Goal: Information Seeking & Learning: Check status

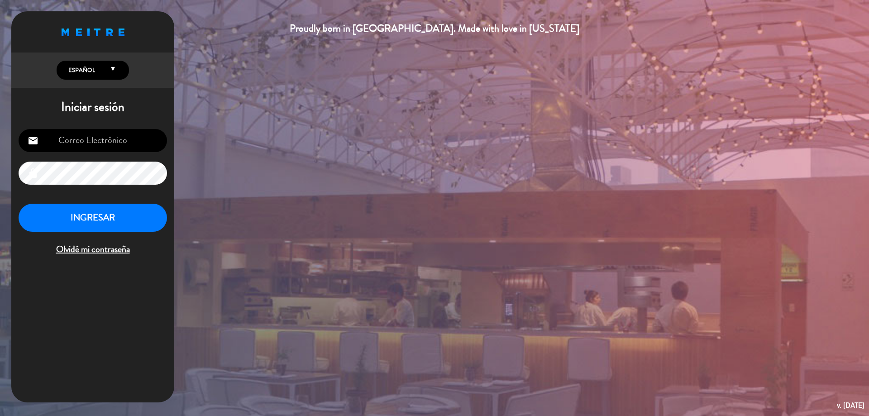
type input "[EMAIL_ADDRESS][DOMAIN_NAME]"
click at [107, 214] on button "INGRESAR" at bounding box center [93, 218] width 148 height 29
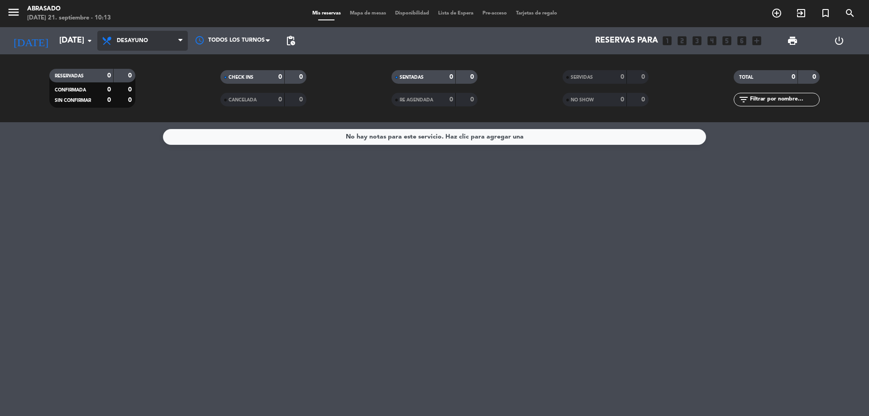
click at [114, 43] on span "Desayuno" at bounding box center [142, 41] width 91 height 20
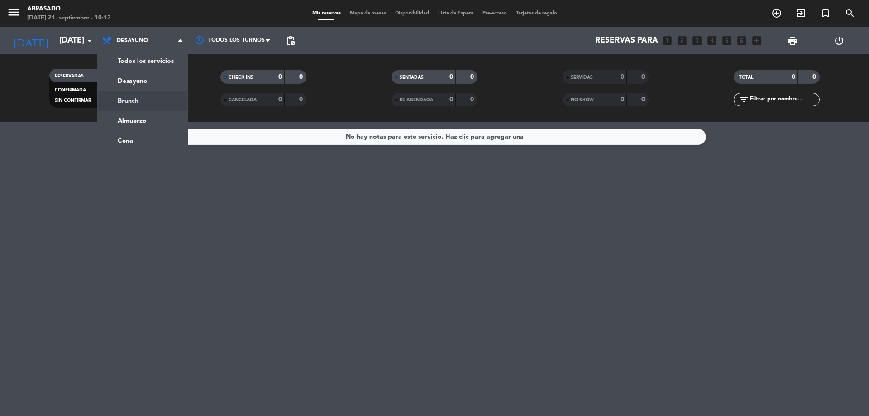
click at [122, 105] on div "menu Abrasado [DATE] 21. septiembre - 10:13 Mis reservas Mapa de mesas Disponib…" at bounding box center [434, 61] width 869 height 122
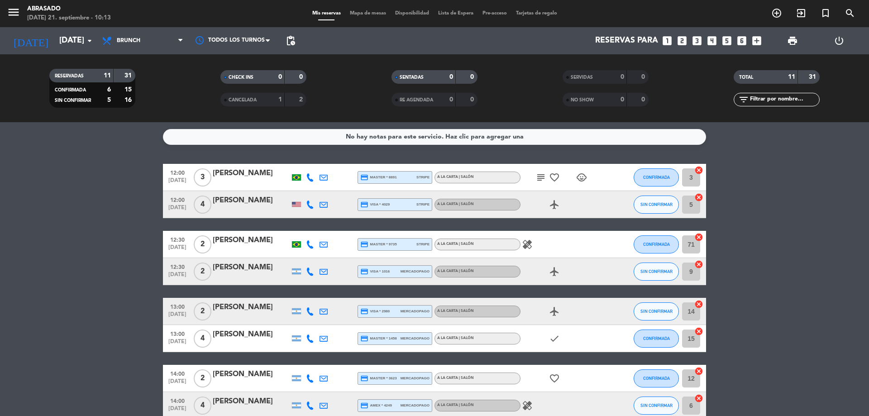
click at [64, 235] on bookings-row "12:00 [DATE] 3 [PERSON_NAME] credit_card master * 8891 stripe A la carta | Saló…" at bounding box center [434, 332] width 869 height 337
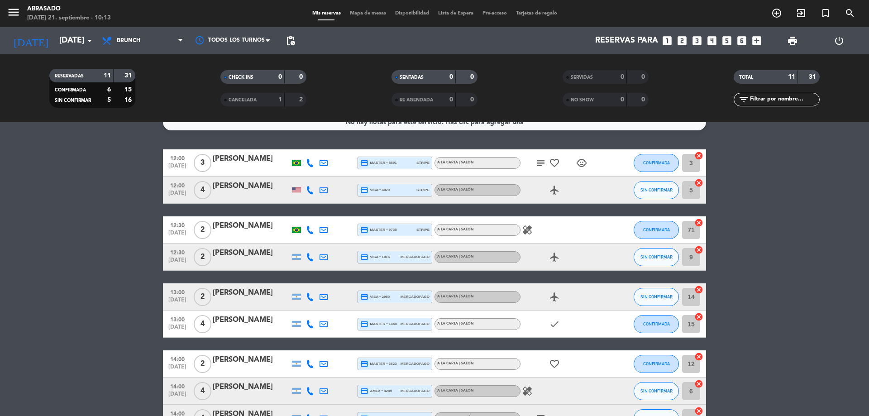
scroll to position [18, 0]
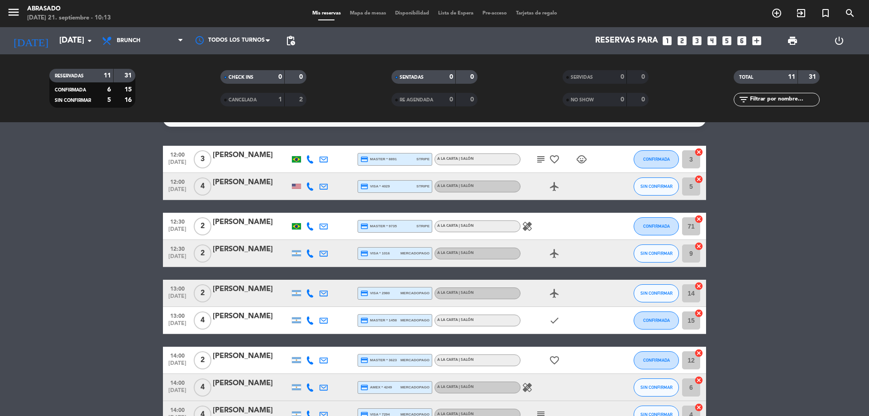
click at [538, 161] on icon "subject" at bounding box center [540, 159] width 11 height 11
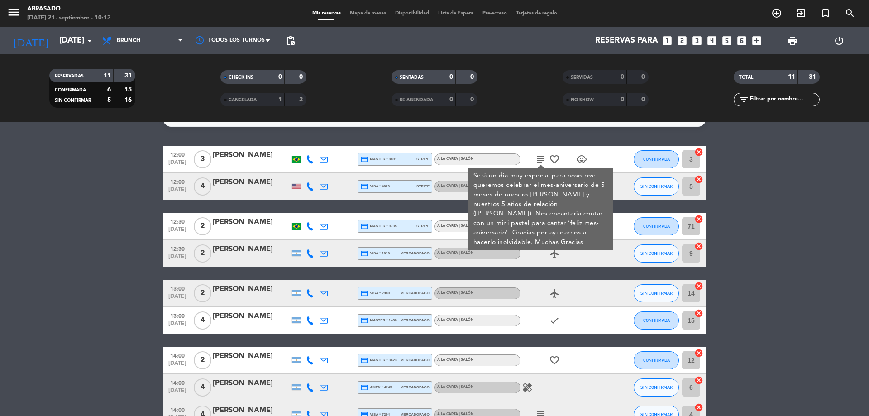
click at [538, 161] on icon "subject" at bounding box center [540, 159] width 11 height 11
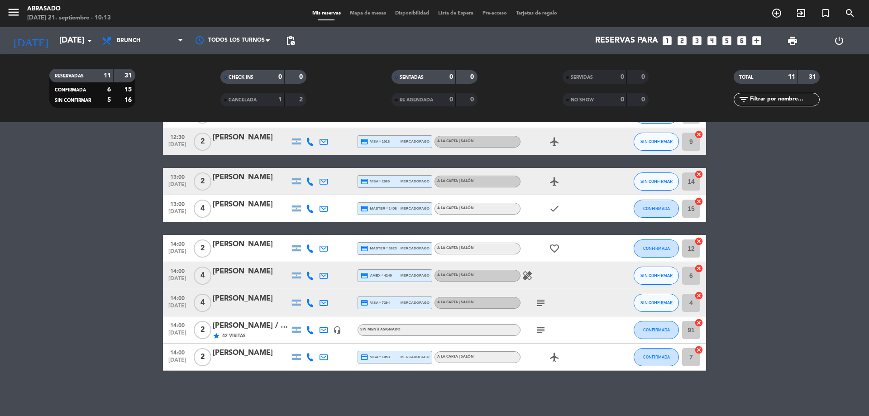
scroll to position [112, 0]
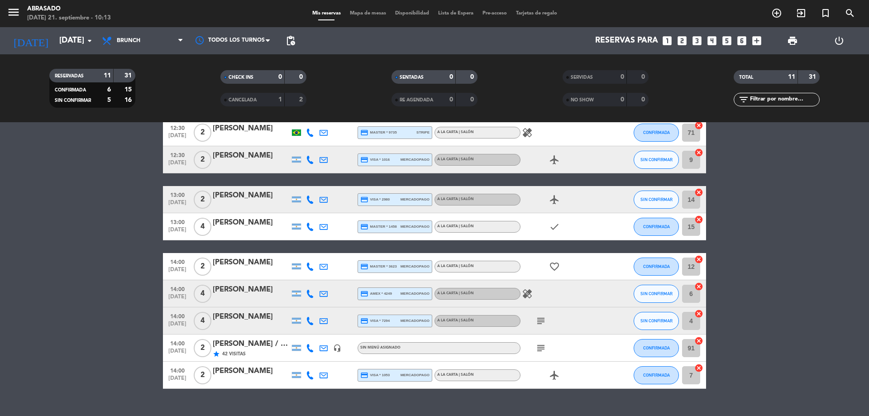
click at [537, 348] on icon "subject" at bounding box center [540, 348] width 11 height 11
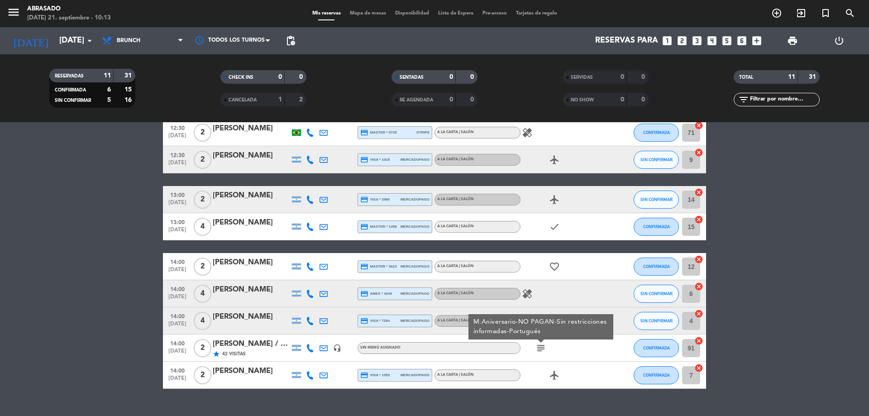
click at [540, 351] on icon "subject" at bounding box center [540, 348] width 11 height 11
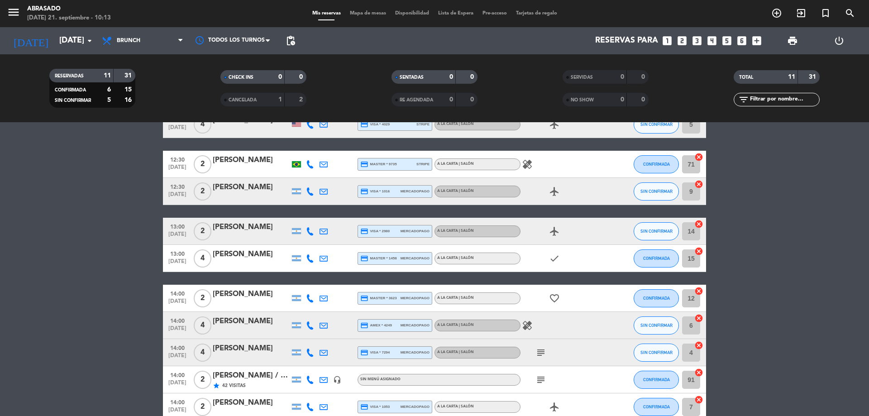
scroll to position [67, 0]
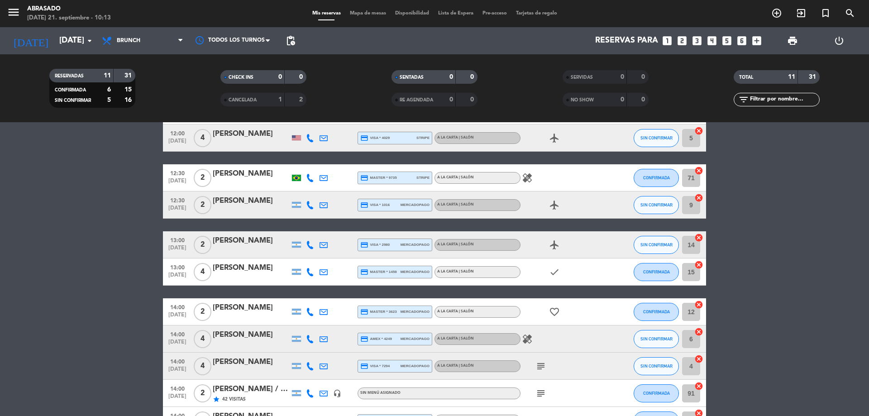
click at [541, 311] on div "favorite_border" at bounding box center [560, 311] width 81 height 27
click at [543, 364] on icon "subject" at bounding box center [540, 366] width 11 height 11
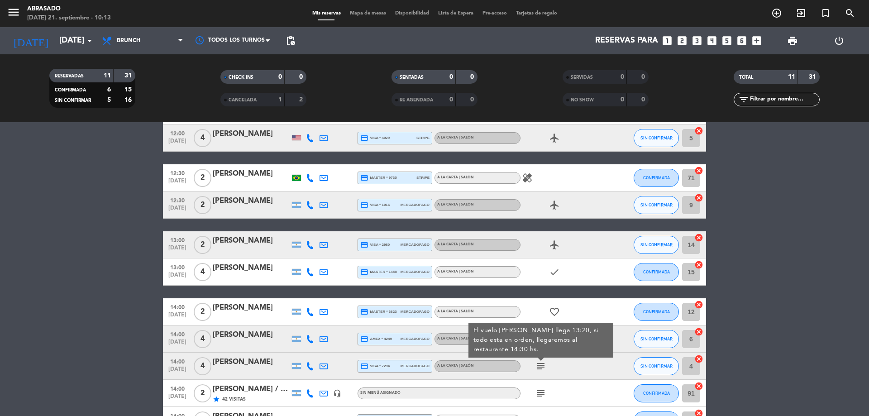
click at [542, 367] on icon "subject" at bounding box center [540, 366] width 11 height 11
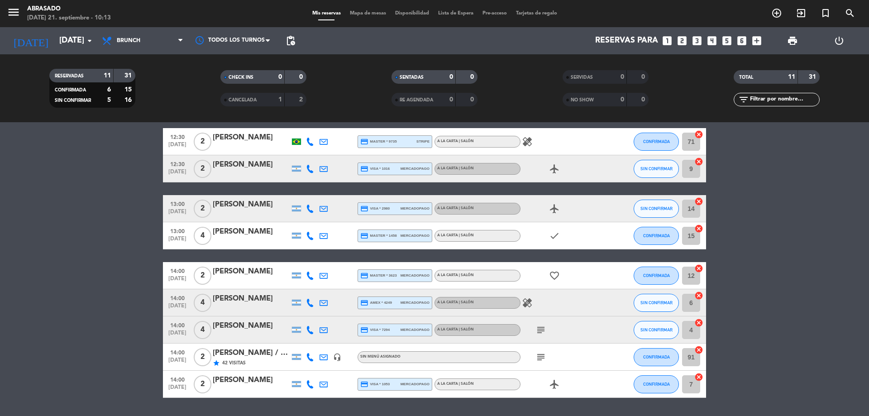
scroll to position [0, 0]
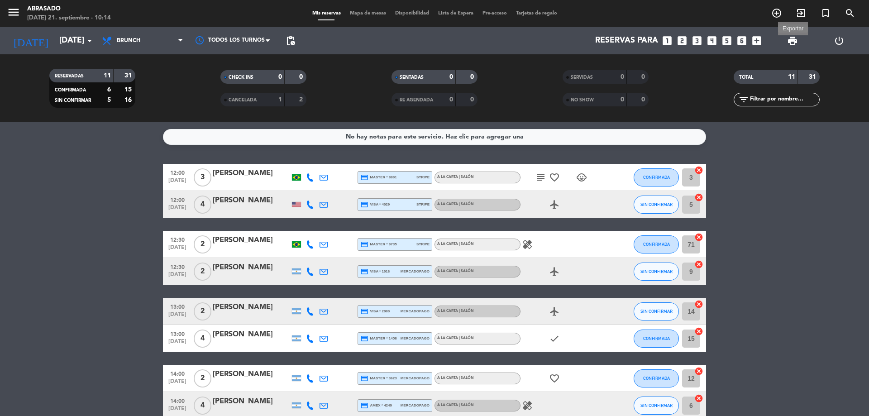
click at [795, 45] on span "print" at bounding box center [792, 40] width 11 height 11
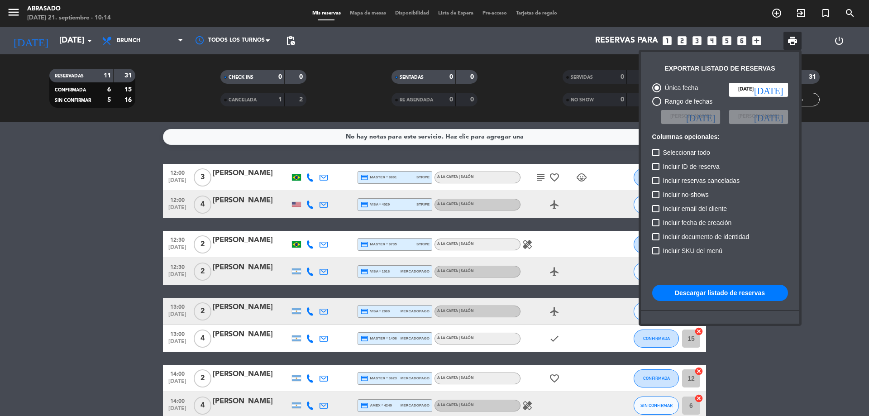
click at [752, 295] on button "Descargar listado de reservas" at bounding box center [720, 293] width 136 height 16
click at [10, 3] on div at bounding box center [434, 208] width 869 height 416
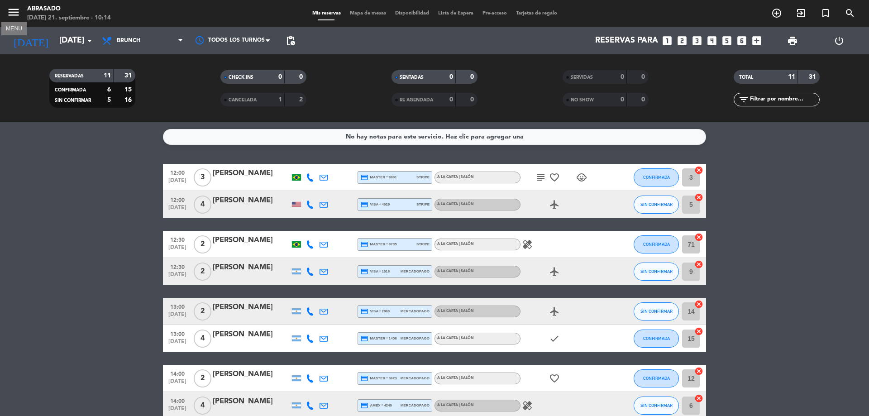
click at [12, 10] on icon "menu" at bounding box center [14, 12] width 14 height 14
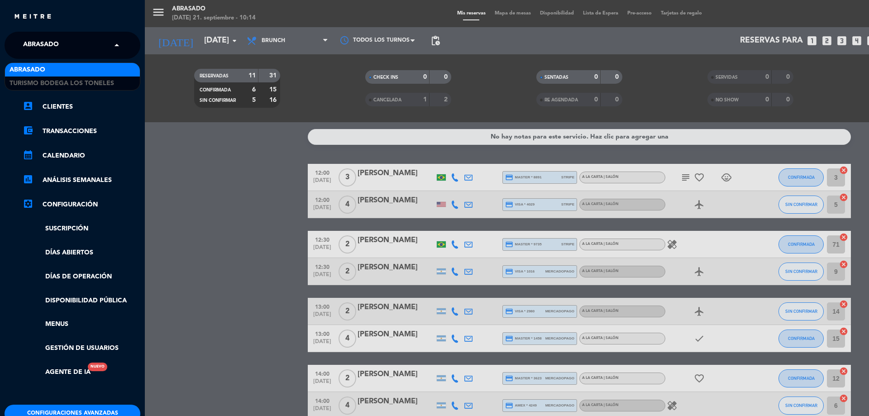
click at [76, 44] on input "text" at bounding box center [73, 46] width 110 height 20
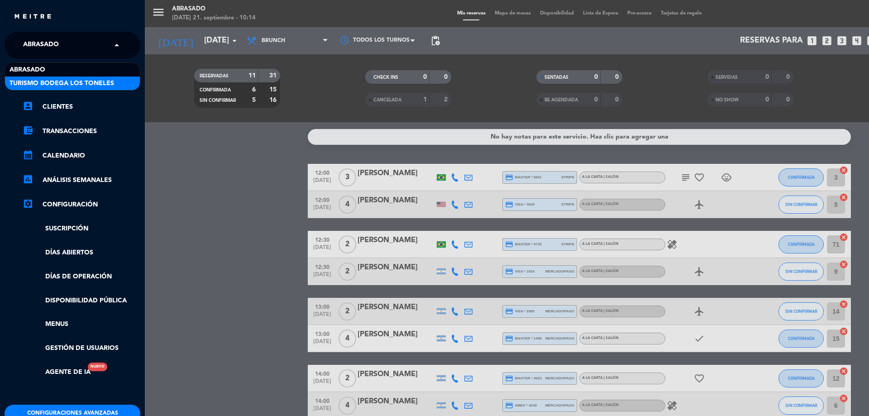
click at [54, 86] on span "Turismo Bodega Los Toneles" at bounding box center [62, 83] width 105 height 10
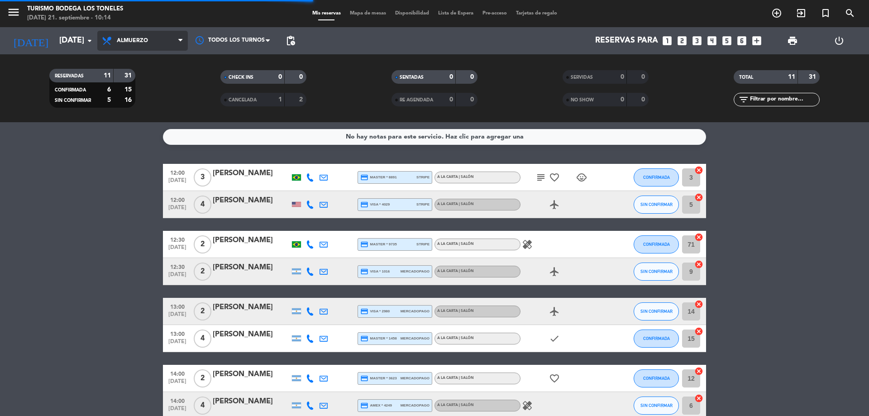
click at [123, 39] on span "Almuerzo" at bounding box center [132, 41] width 31 height 6
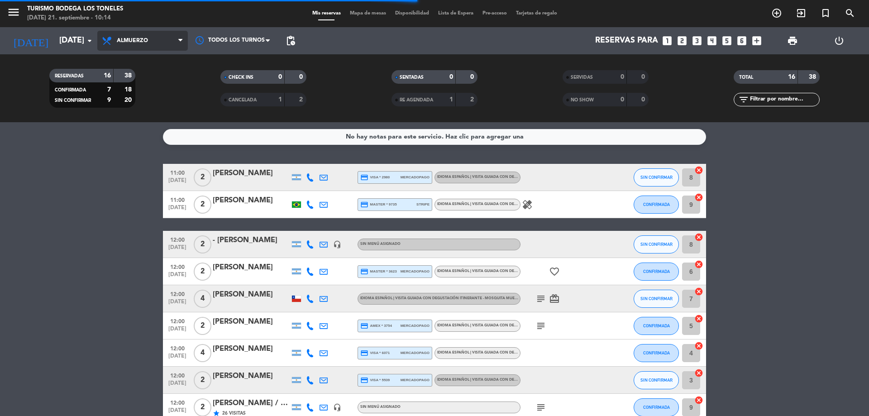
click at [133, 43] on span "Almuerzo" at bounding box center [132, 41] width 31 height 6
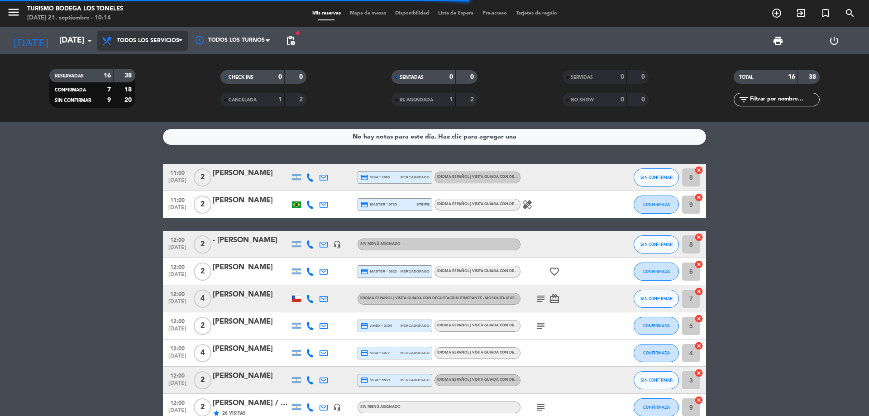
click at [142, 65] on div "menu Turismo Bodega Los Toneles [DATE] 21. septiembre - 10:14 Mis reservas Mapa…" at bounding box center [434, 61] width 869 height 122
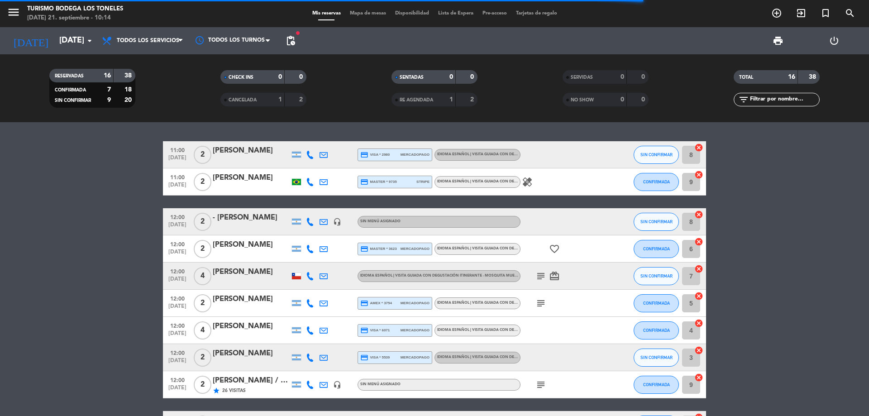
click at [779, 46] on span "print" at bounding box center [778, 41] width 18 height 18
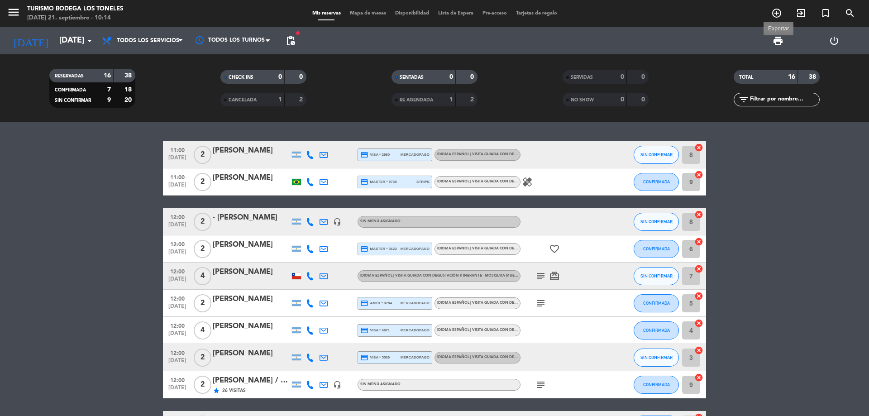
click at [779, 41] on span "print" at bounding box center [777, 40] width 11 height 11
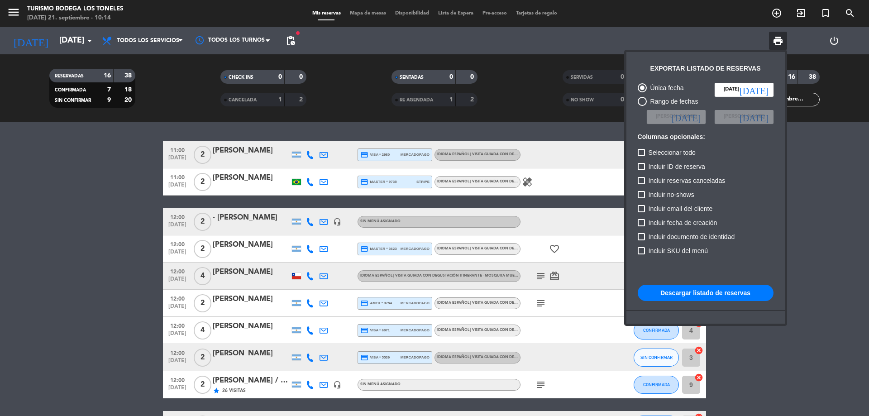
click at [728, 293] on button "Descargar listado de reservas" at bounding box center [706, 293] width 136 height 16
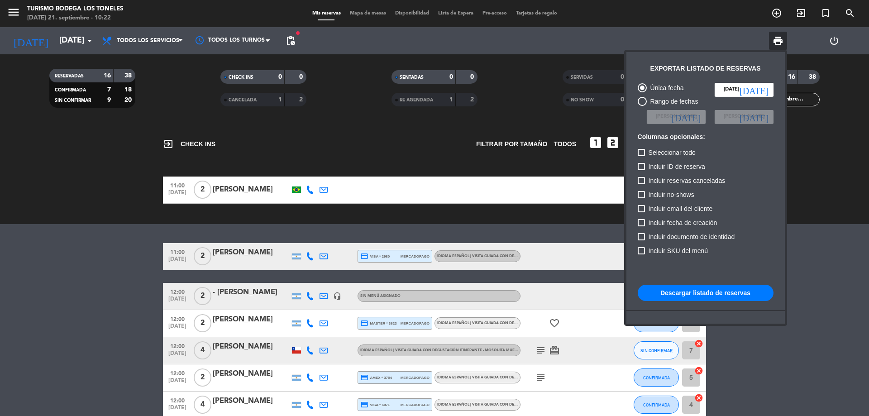
click at [832, 329] on div at bounding box center [434, 208] width 869 height 416
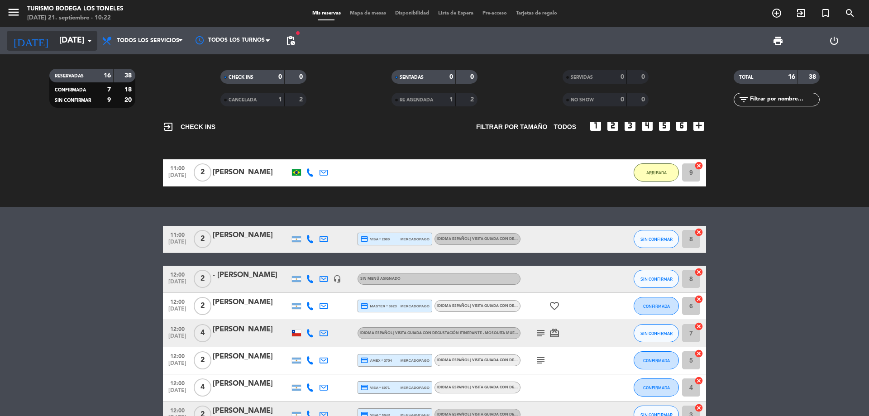
scroll to position [18, 0]
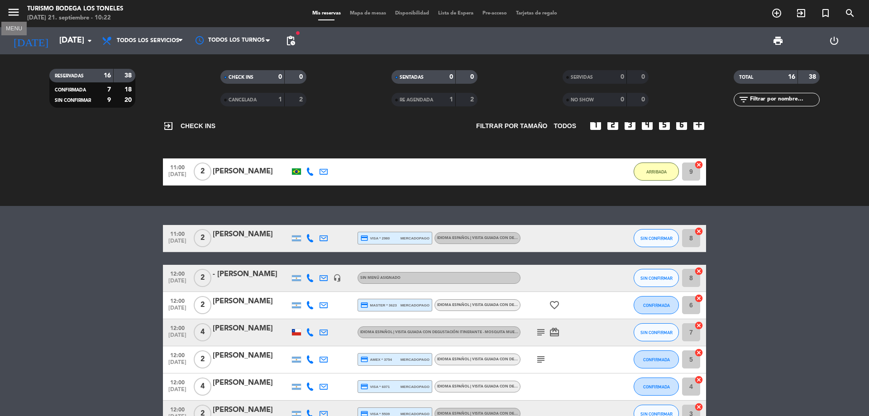
click at [13, 11] on icon "menu" at bounding box center [14, 12] width 14 height 14
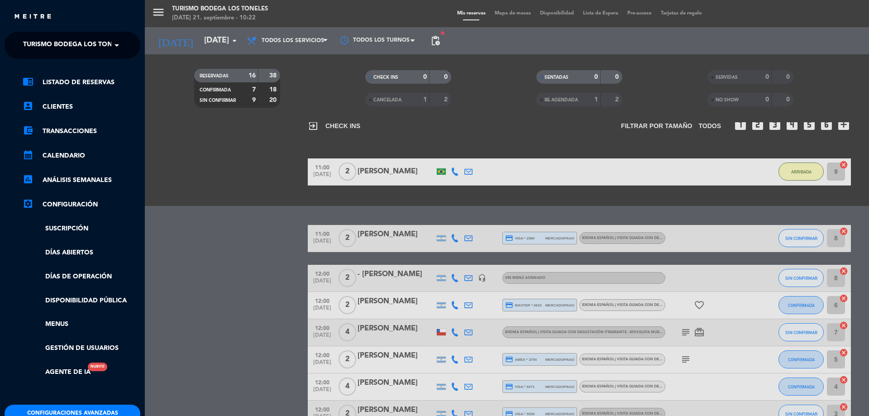
click at [78, 36] on span "Turismo Bodega Los Toneles" at bounding box center [75, 45] width 105 height 19
click at [73, 68] on div "Abrasado" at bounding box center [72, 70] width 135 height 14
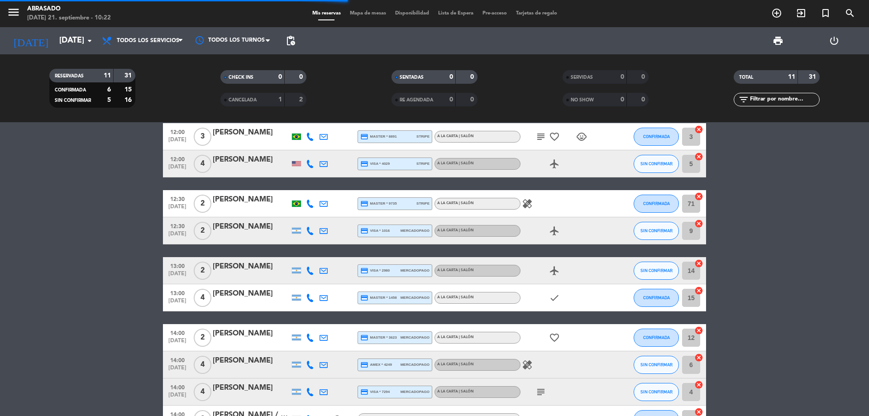
scroll to position [0, 0]
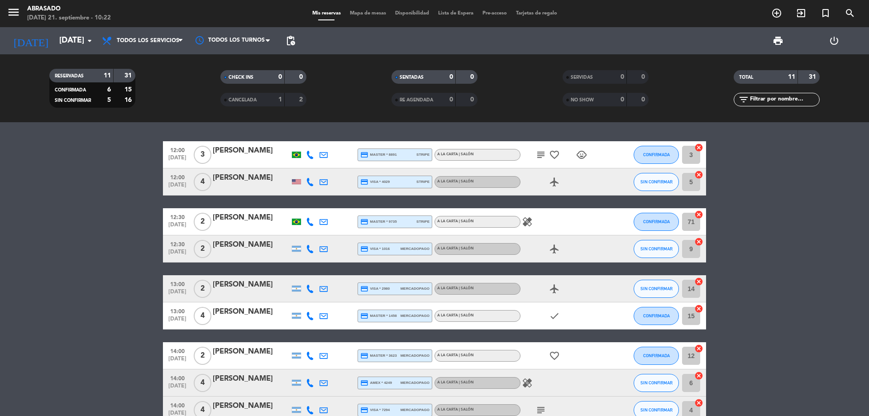
click at [538, 154] on icon "subject" at bounding box center [540, 154] width 11 height 11
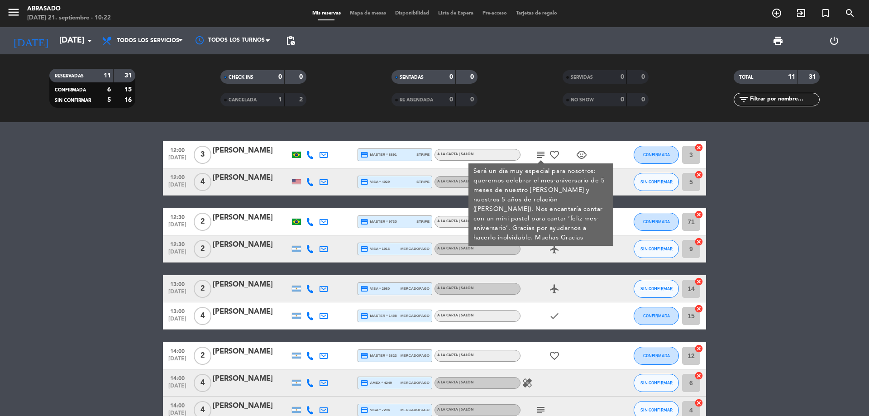
click at [538, 154] on icon "subject" at bounding box center [540, 154] width 11 height 11
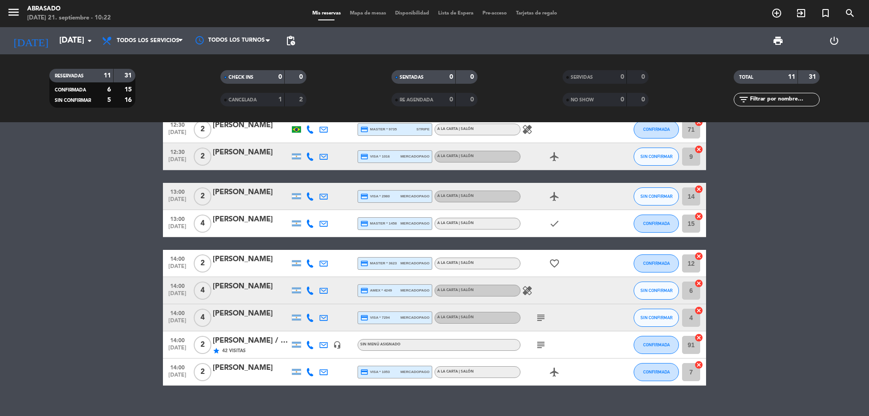
scroll to position [107, 0]
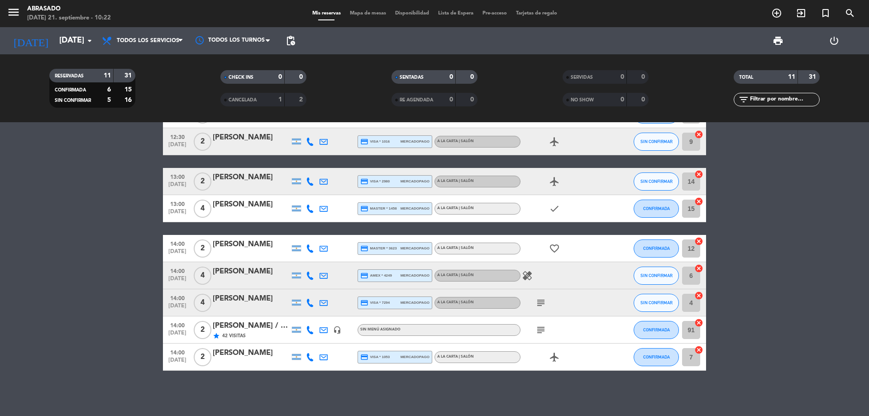
click at [542, 305] on icon "subject" at bounding box center [540, 302] width 11 height 11
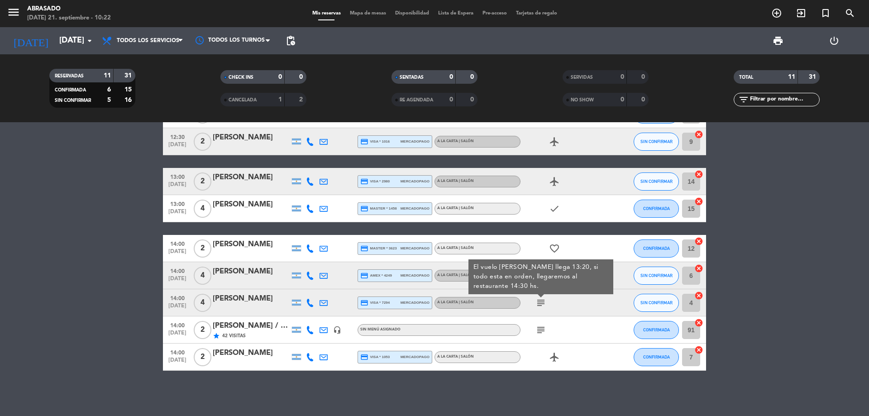
click at [543, 324] on icon "subject" at bounding box center [540, 329] width 11 height 11
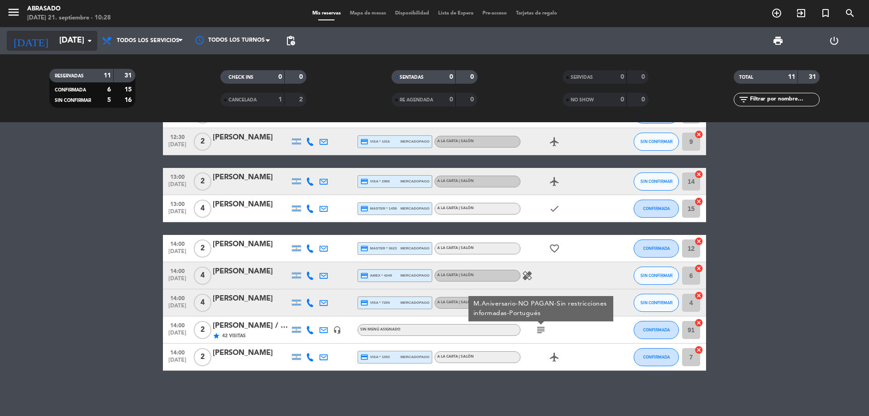
click at [89, 35] on div "[DATE] [DATE] arrow_drop_down" at bounding box center [52, 41] width 91 height 20
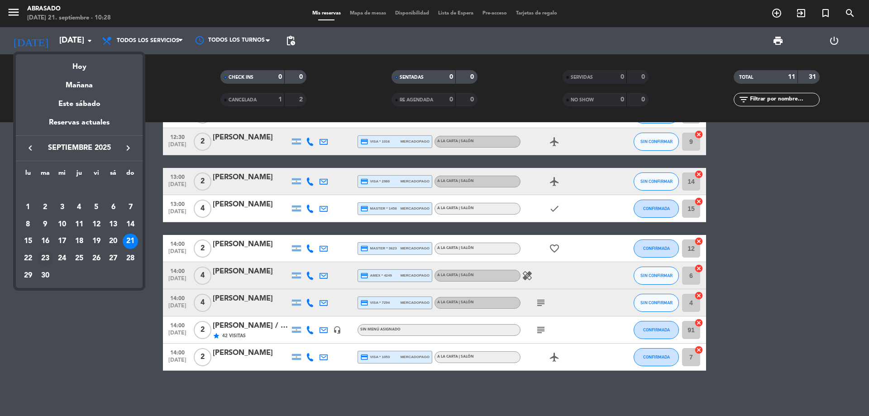
click at [48, 254] on div "23" at bounding box center [45, 258] width 15 height 15
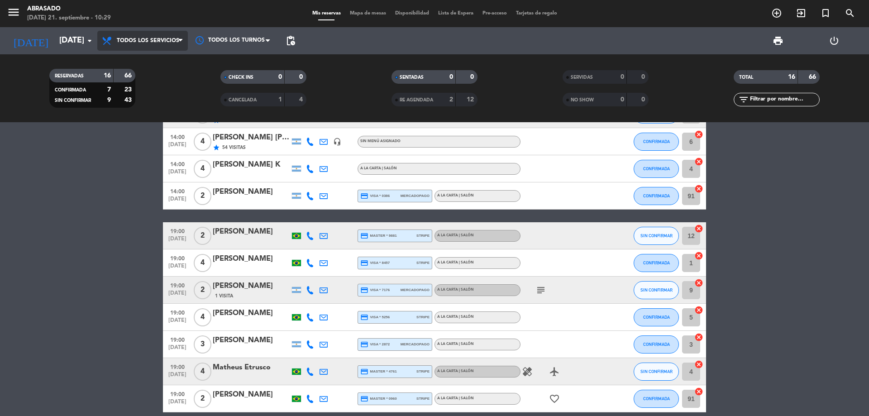
click at [169, 42] on span "Todos los servicios" at bounding box center [148, 41] width 62 height 6
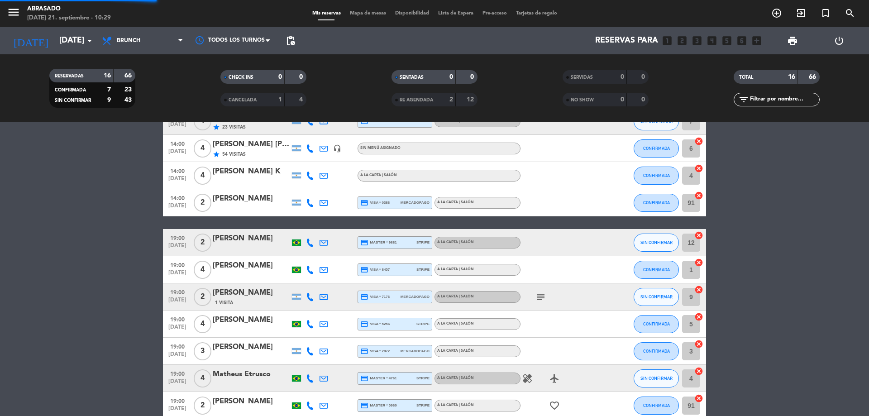
click at [154, 92] on div "menu Abrasado [DATE] 21. septiembre - 10:29 Mis reservas Mapa de mesas Disponib…" at bounding box center [434, 61] width 869 height 122
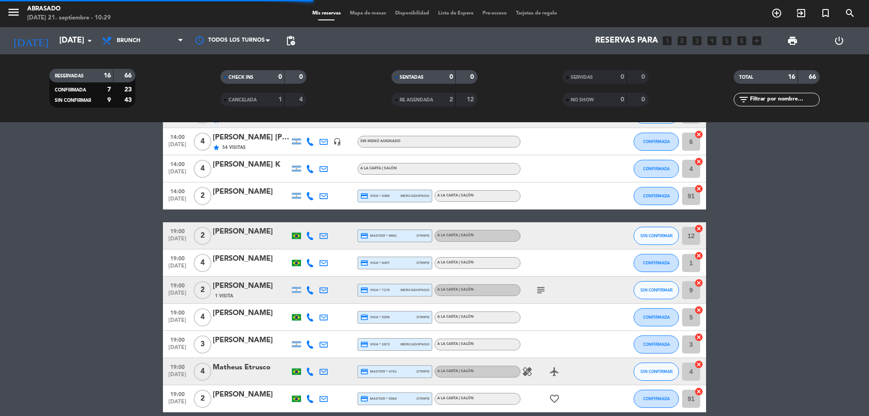
click at [117, 219] on bookings-row "13:30 [DATE] 3 Melhor [PERSON_NAME] headset_mic Sin menú asignado SIN CONFIRMAR…" at bounding box center [434, 283] width 869 height 498
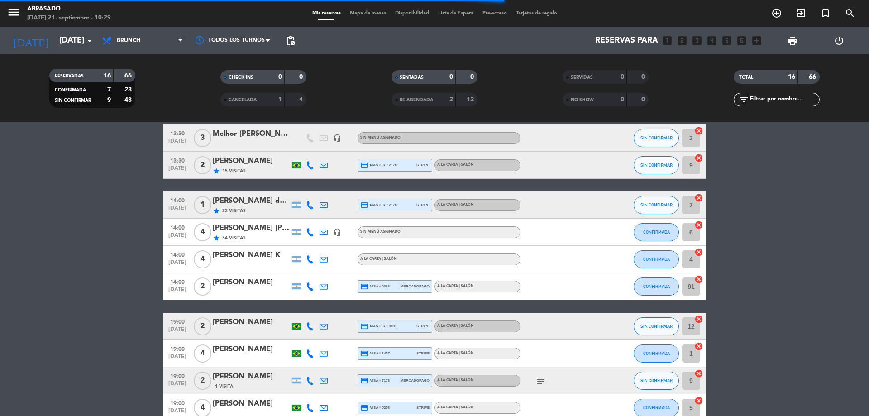
scroll to position [0, 0]
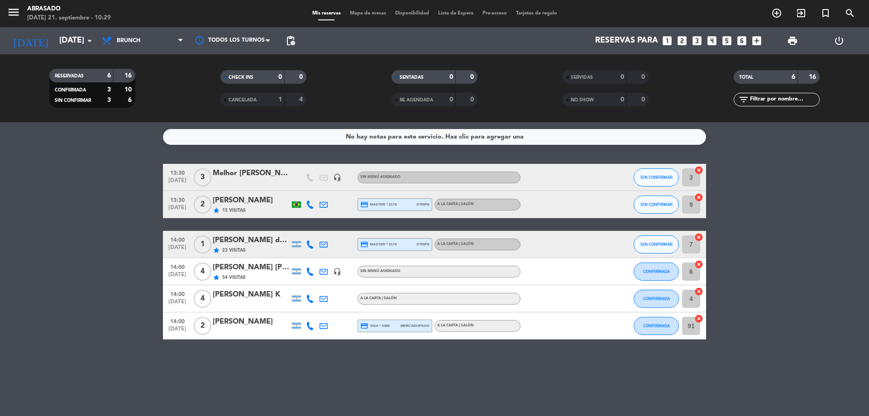
click at [259, 209] on div "star 15 Visitas" at bounding box center [251, 210] width 77 height 8
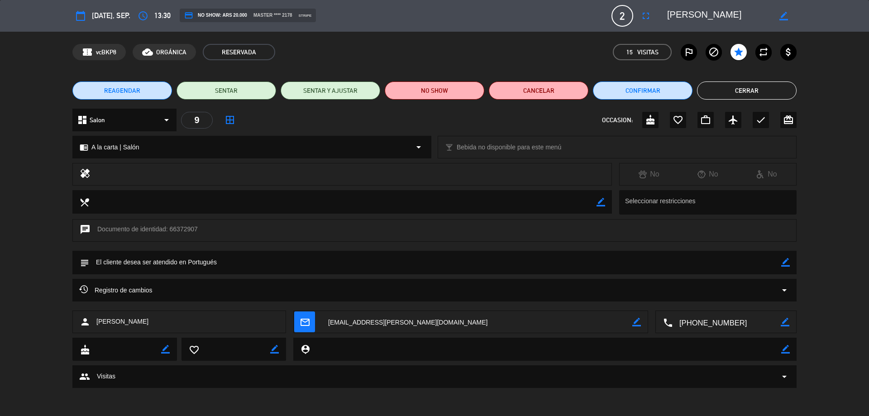
click at [774, 95] on button "Cerrar" at bounding box center [747, 90] width 100 height 18
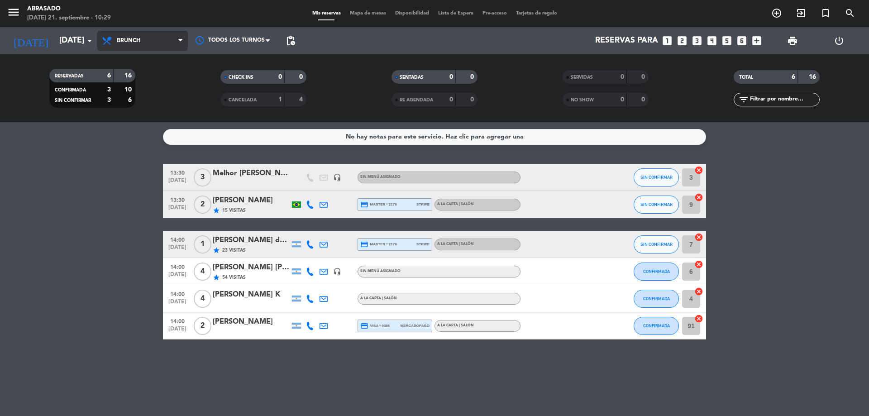
click at [127, 43] on span "Brunch" at bounding box center [129, 41] width 24 height 6
click at [130, 137] on ng-component "menu Abrasado [DATE] 21. septiembre - 10:29 Mis reservas Mapa de mesas Disponib…" at bounding box center [434, 208] width 869 height 416
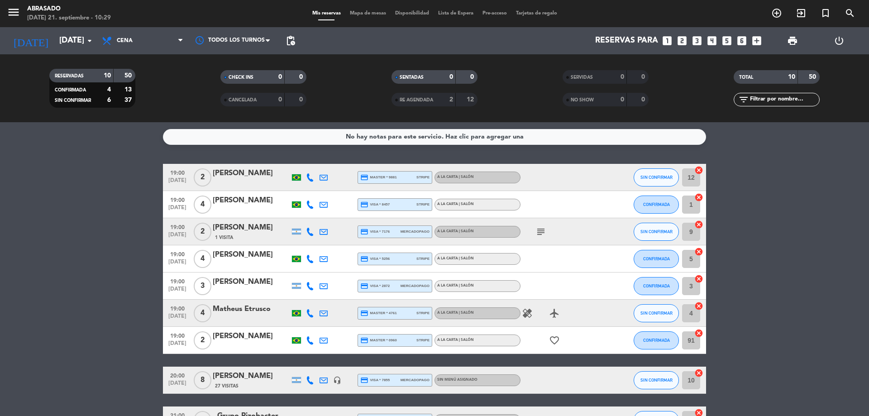
click at [540, 235] on icon "subject" at bounding box center [540, 231] width 11 height 11
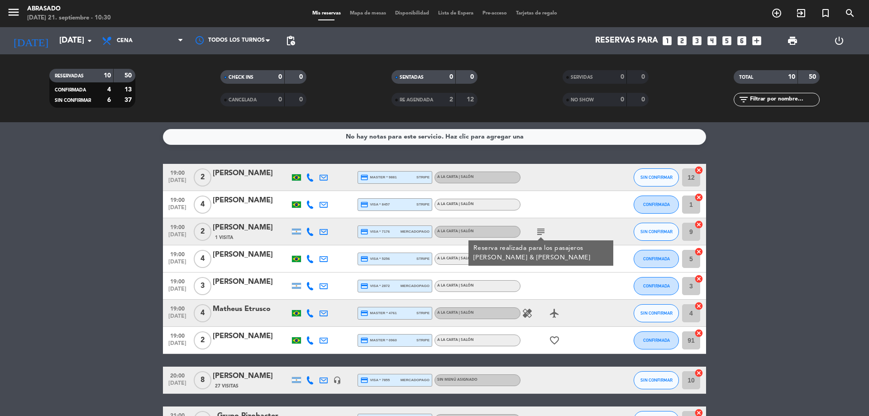
click at [149, 282] on bookings-row "19:00 [DATE] 2 [PERSON_NAME] credit_card master * 9881 stripe A la carta | Saló…" at bounding box center [434, 319] width 869 height 310
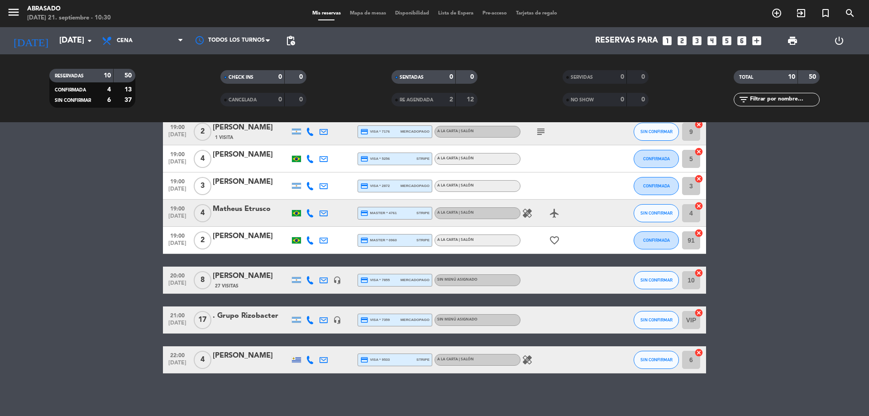
scroll to position [103, 0]
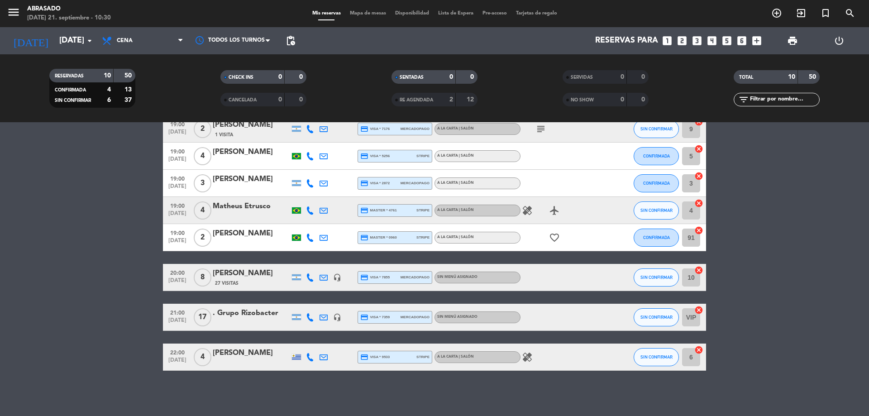
click at [256, 316] on div ". Grupo Rizobacter" at bounding box center [251, 313] width 77 height 12
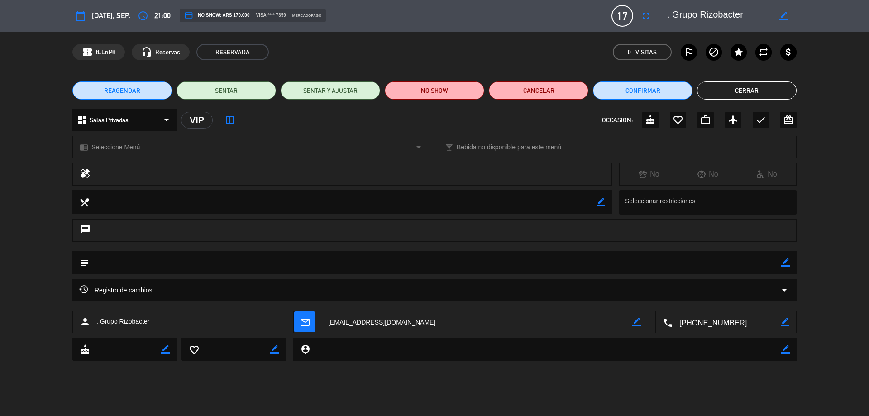
click at [755, 90] on button "Cerrar" at bounding box center [747, 90] width 100 height 18
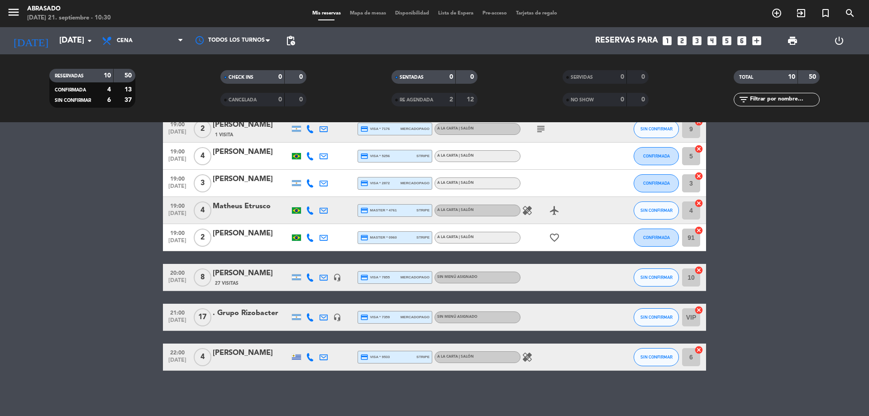
click at [255, 315] on div ". Grupo Rizobacter" at bounding box center [251, 313] width 77 height 12
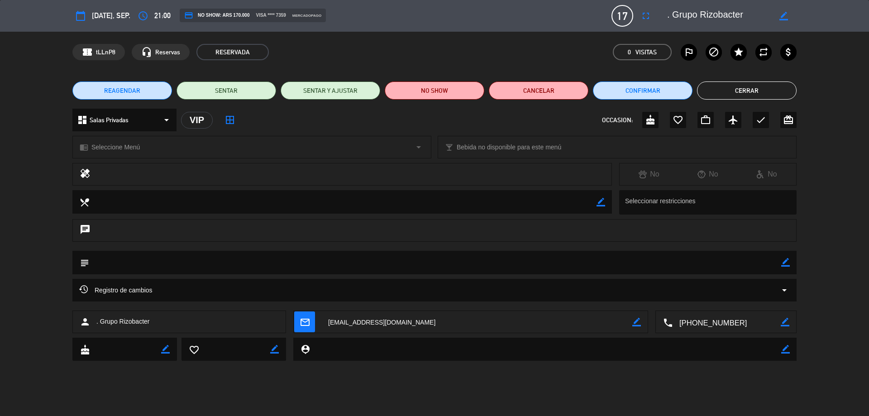
click at [746, 90] on button "Cerrar" at bounding box center [747, 90] width 100 height 18
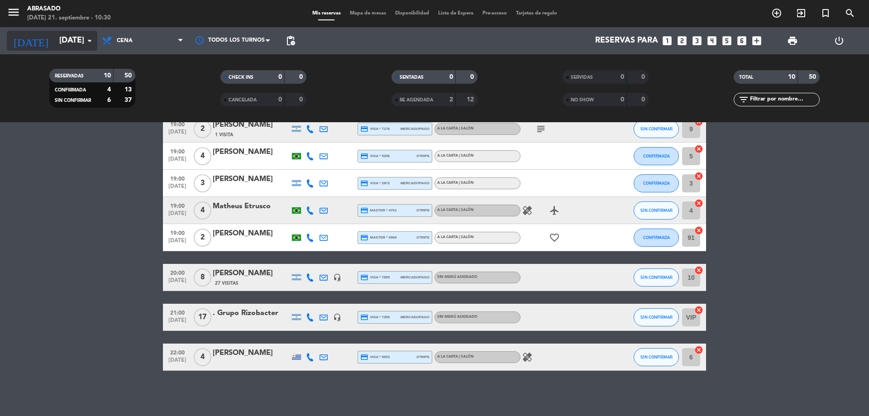
click at [78, 35] on input "[DATE]" at bounding box center [107, 41] width 105 height 18
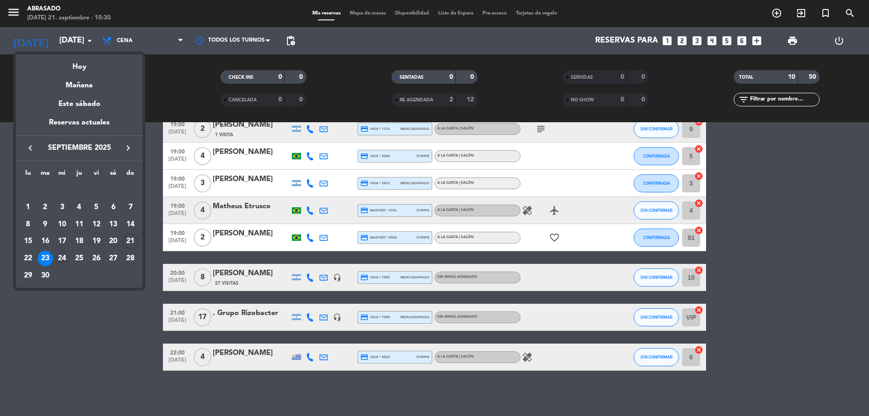
click at [62, 256] on div "24" at bounding box center [61, 258] width 15 height 15
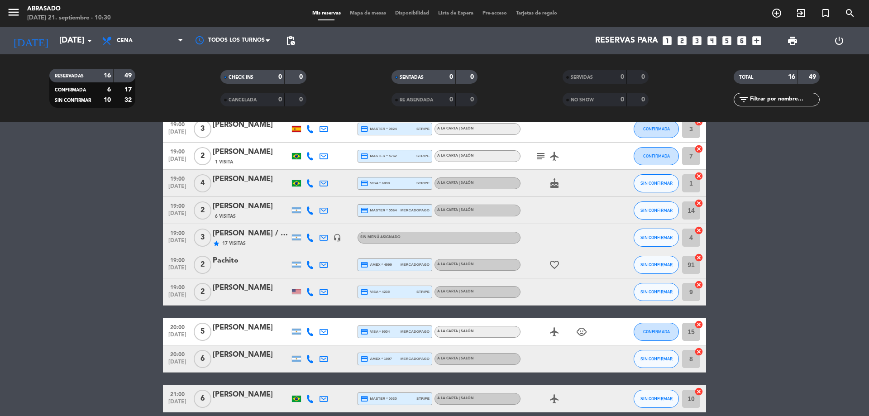
click at [67, 262] on bookings-row "19:00 [DATE] 2 [PERSON_NAME] credit_card visa * 4257 stripe A la carta | Salón …" at bounding box center [434, 297] width 869 height 472
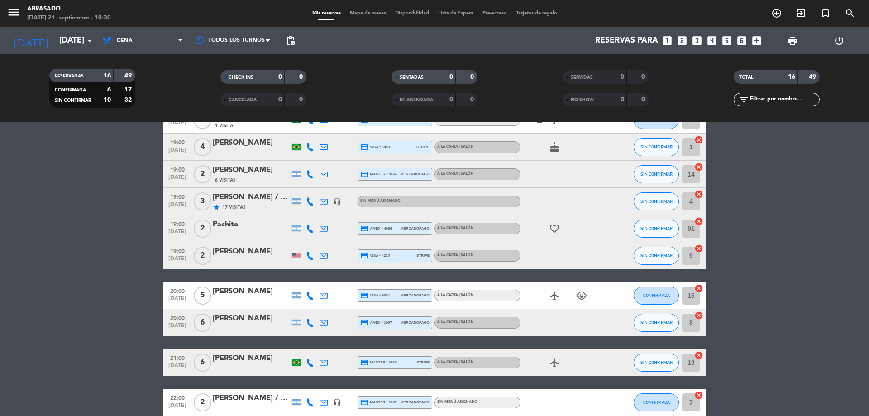
scroll to position [157, 0]
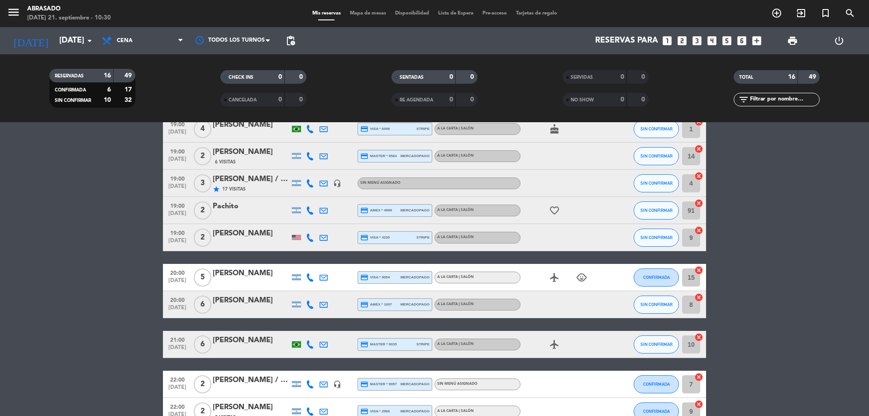
click at [71, 310] on bookings-row "19:00 [DATE] 2 [PERSON_NAME] credit_card visa * 4257 stripe A la carta | Salón …" at bounding box center [434, 243] width 869 height 472
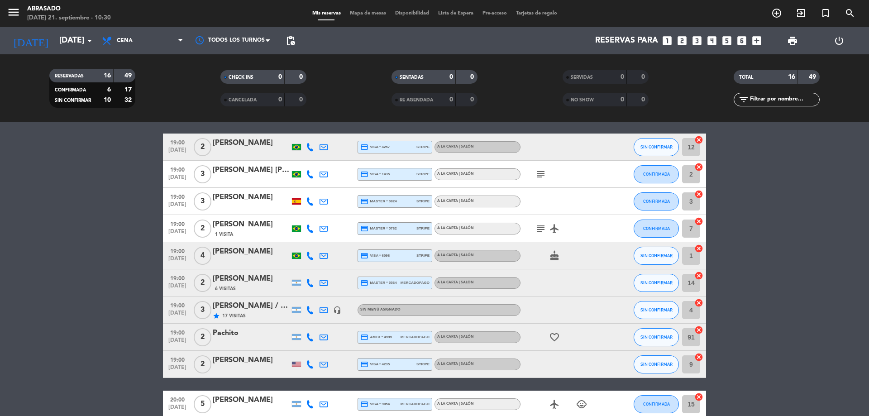
scroll to position [12, 0]
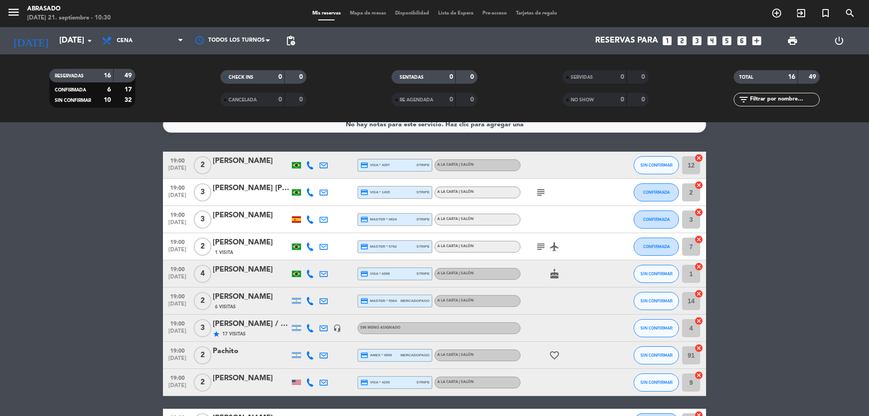
click at [534, 192] on span "subject" at bounding box center [541, 192] width 14 height 11
click at [543, 191] on icon "subject" at bounding box center [540, 192] width 11 height 11
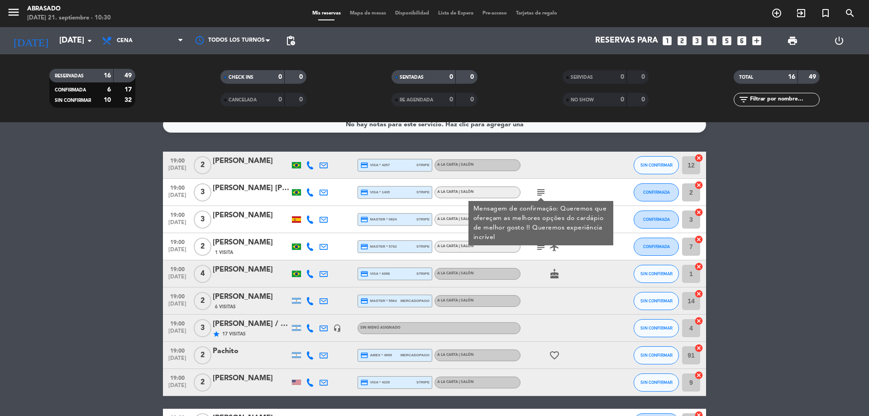
click at [543, 191] on icon "subject" at bounding box center [540, 192] width 11 height 11
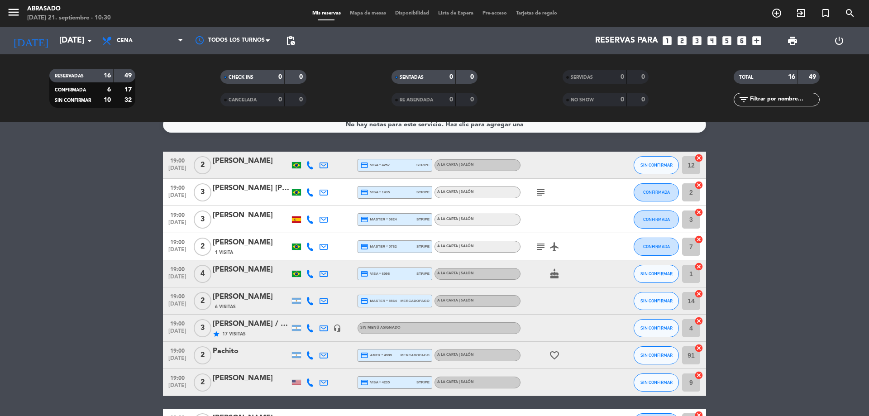
click at [542, 248] on icon "subject" at bounding box center [540, 246] width 11 height 11
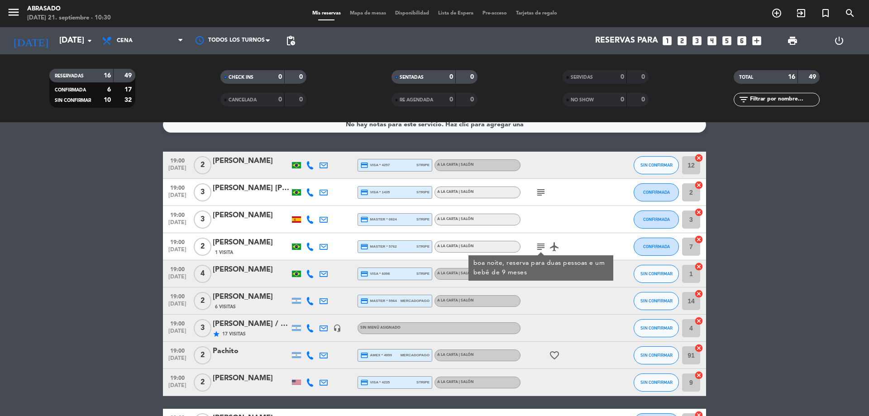
click at [540, 247] on icon "subject" at bounding box center [540, 246] width 11 height 11
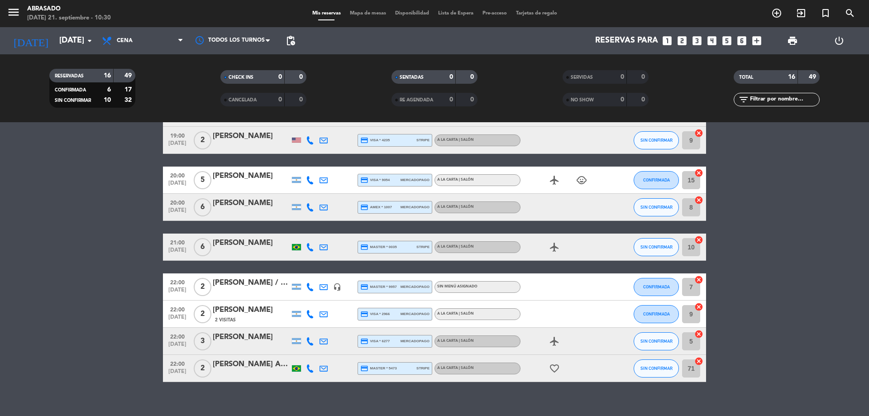
scroll to position [266, 0]
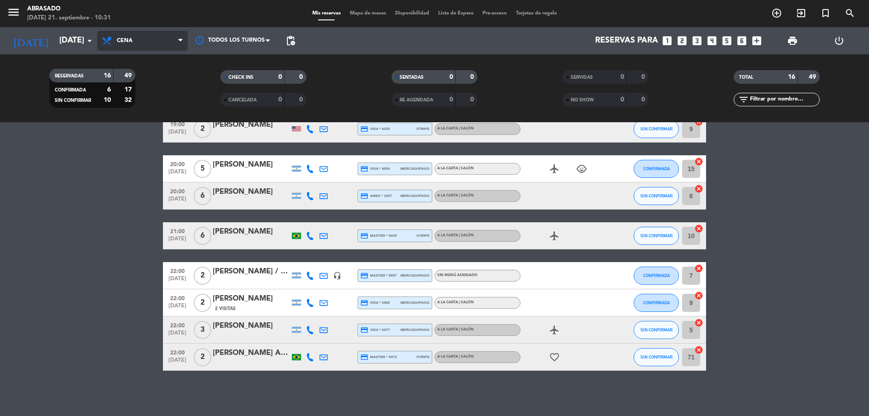
click at [132, 42] on span "Cena" at bounding box center [125, 41] width 16 height 6
click at [130, 104] on div "menu Abrasado [DATE] 21. septiembre - 10:31 Mis reservas Mapa de mesas Disponib…" at bounding box center [434, 61] width 869 height 122
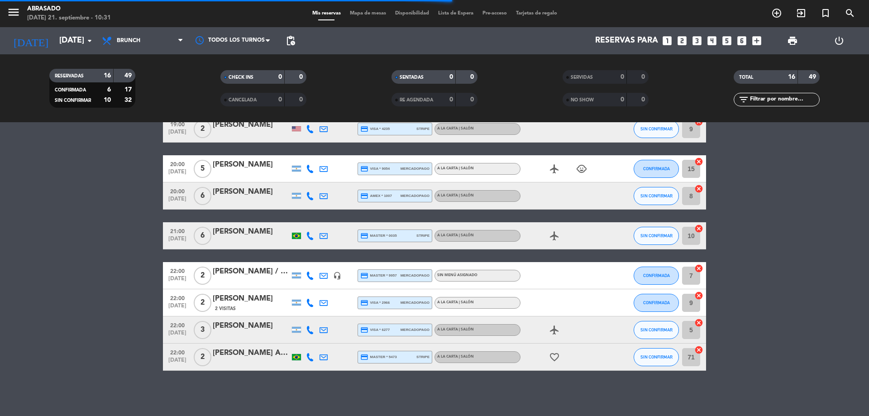
scroll to position [0, 0]
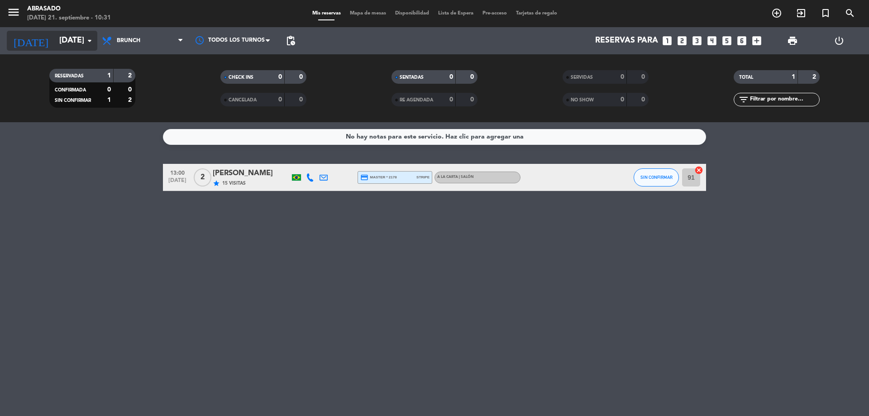
click at [55, 45] on input "[DATE]" at bounding box center [107, 41] width 105 height 18
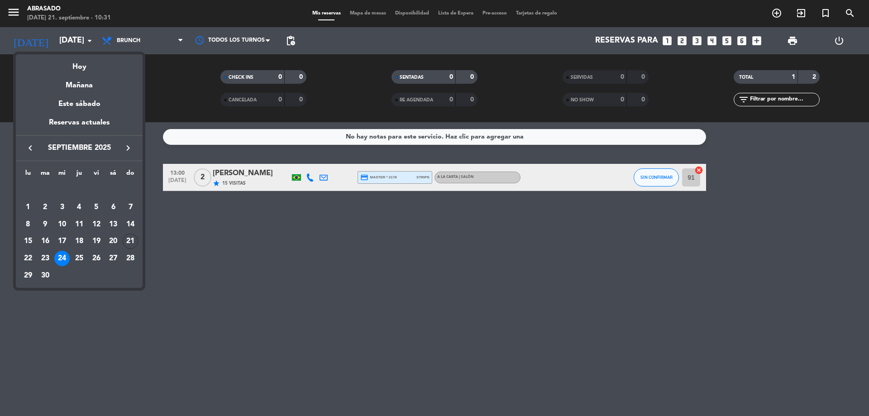
click at [79, 255] on div "25" at bounding box center [78, 258] width 15 height 15
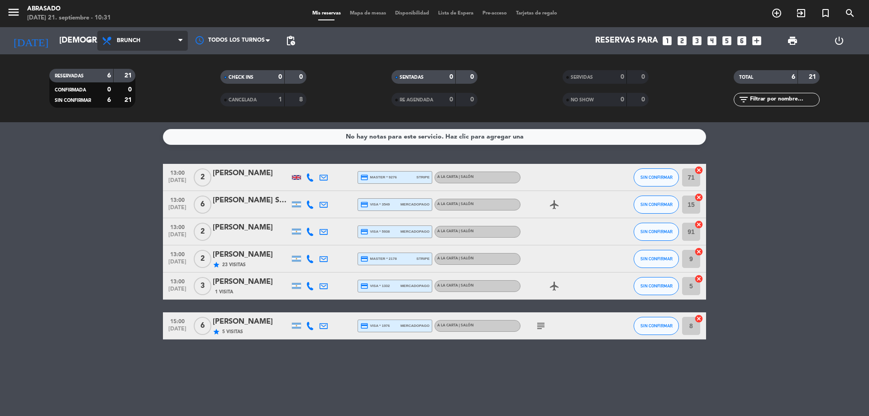
click at [145, 44] on span "Brunch" at bounding box center [142, 41] width 91 height 20
click at [544, 323] on icon "subject" at bounding box center [540, 325] width 11 height 11
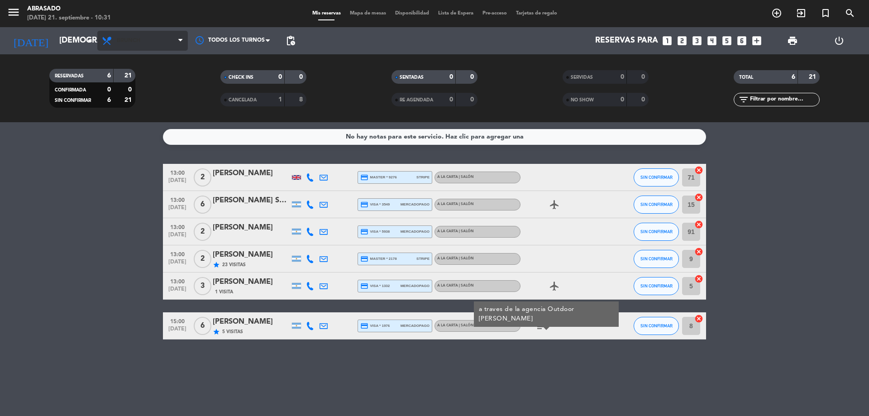
click at [153, 43] on span "Brunch" at bounding box center [142, 41] width 91 height 20
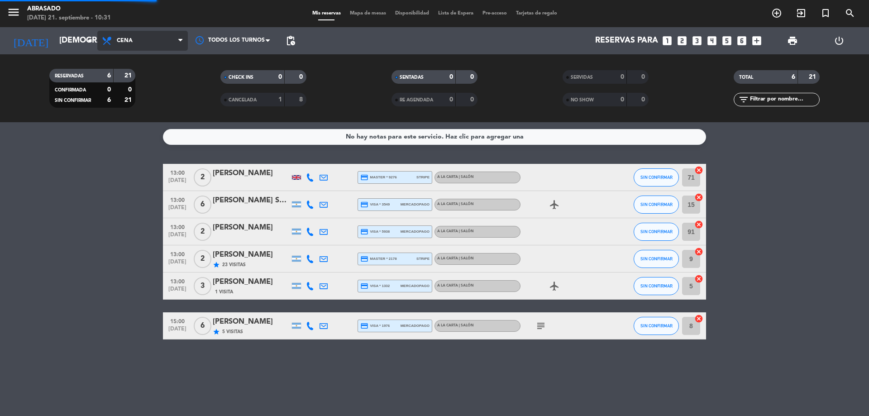
click at [153, 135] on ng-component "menu Abrasado [DATE] 21. septiembre - 10:31 Mis reservas Mapa de mesas Disponib…" at bounding box center [434, 208] width 869 height 416
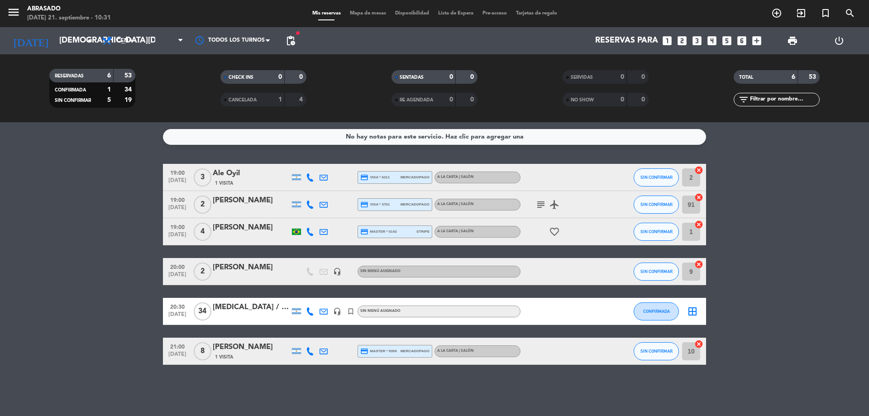
click at [542, 210] on div "subject airplanemode_active" at bounding box center [560, 204] width 81 height 27
click at [539, 206] on icon "subject" at bounding box center [540, 204] width 11 height 11
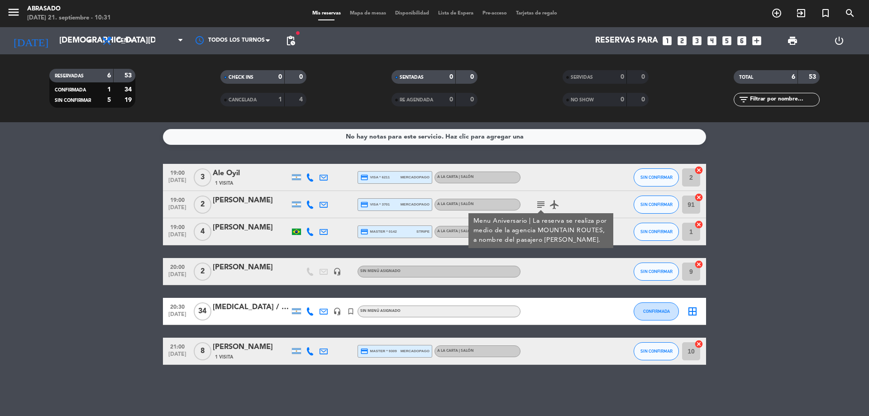
click at [258, 313] on div "[MEDICAL_DATA] / Mi Viaje [PERSON_NAME][GEOGRAPHIC_DATA]" at bounding box center [251, 307] width 77 height 12
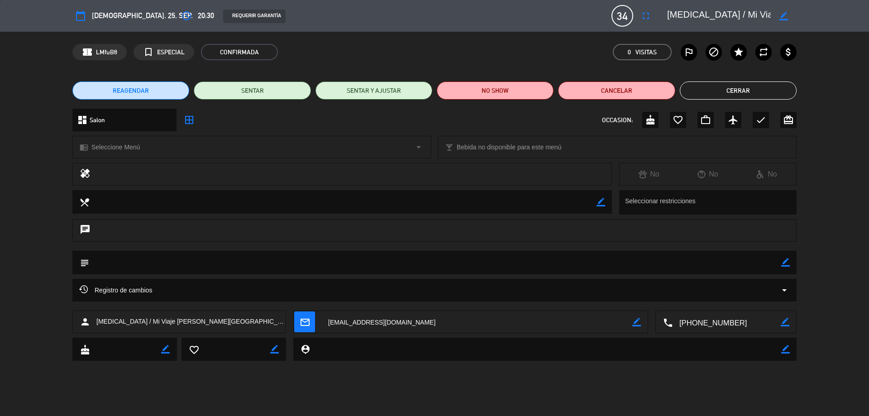
click at [788, 91] on button "Cerrar" at bounding box center [738, 90] width 117 height 18
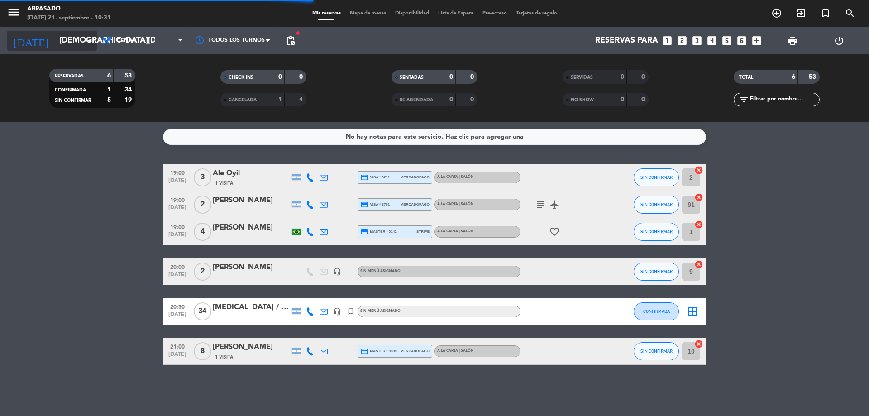
click at [55, 47] on input "[DEMOGRAPHIC_DATA][DATE]" at bounding box center [107, 41] width 105 height 18
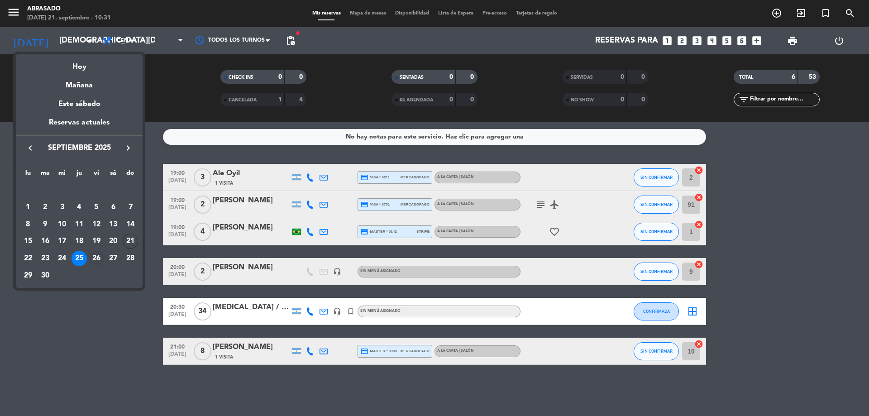
click at [99, 257] on div "26" at bounding box center [96, 258] width 15 height 15
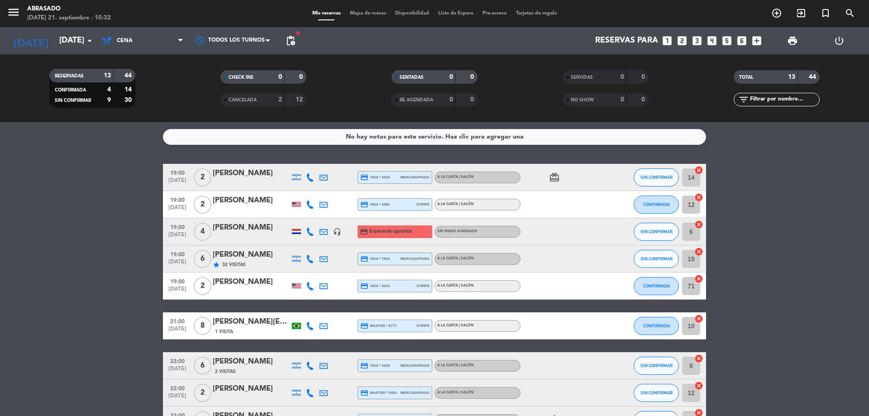
click at [62, 255] on bookings-row "19:00 [DATE] 2 [PERSON_NAME] credit_card visa * 6916 mercadopago A la carta | S…" at bounding box center [434, 353] width 869 height 378
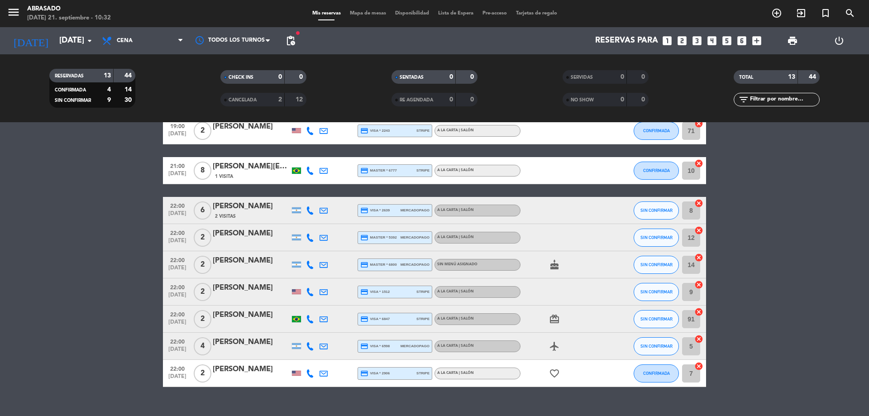
scroll to position [153, 0]
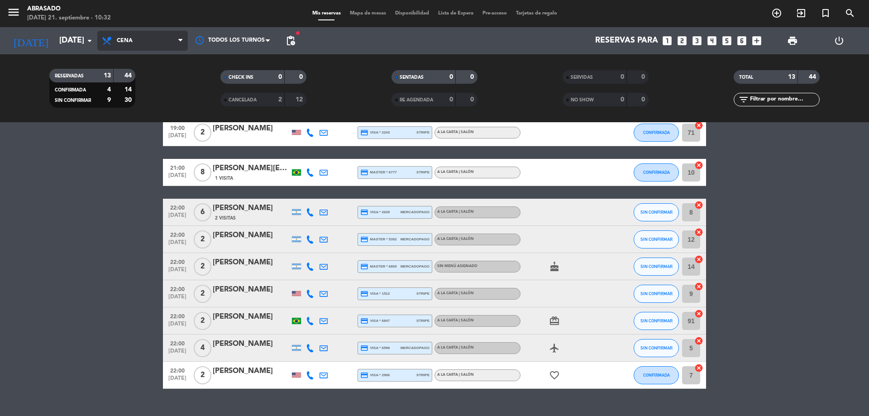
click at [143, 43] on span "Cena" at bounding box center [142, 41] width 91 height 20
click at [133, 100] on div "menu Abrasado [DATE] 21. septiembre - 10:32 Mis reservas Mapa de mesas Disponib…" at bounding box center [434, 61] width 869 height 122
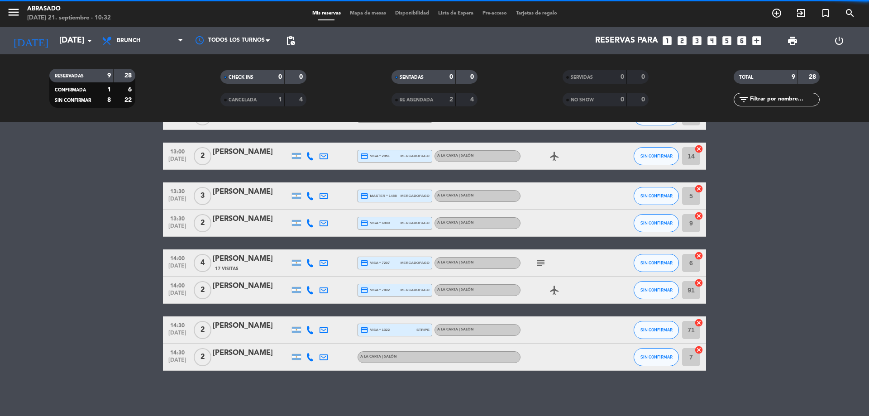
scroll to position [88, 0]
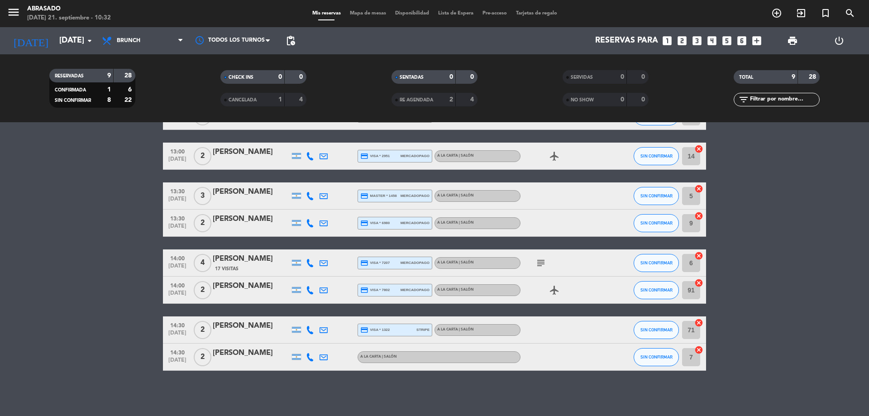
click at [108, 148] on bookings-row "12:30 [DATE] 6 [PERSON_NAME] credit_card master * 9395 mercadopago A la carta |…" at bounding box center [434, 223] width 869 height 295
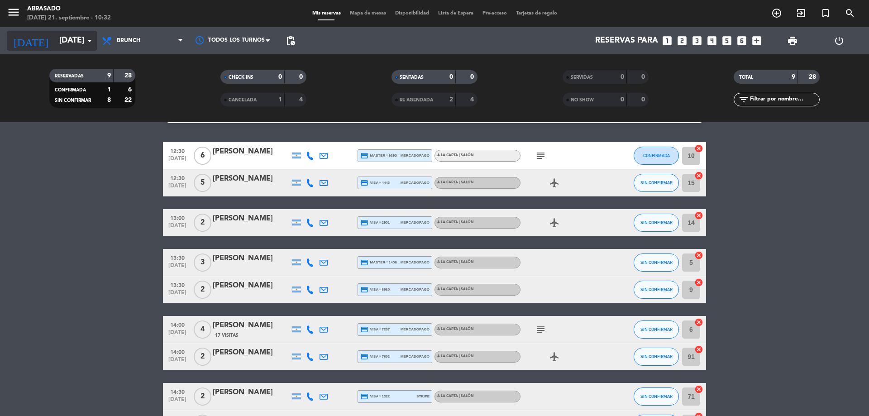
scroll to position [0, 0]
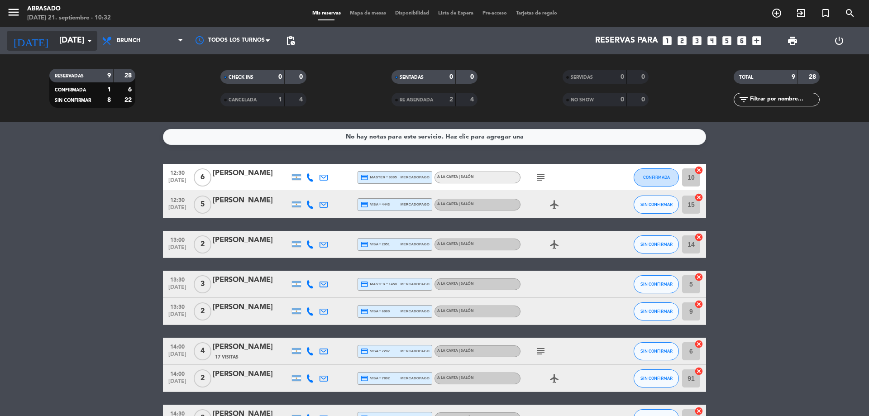
click at [81, 48] on input "[DATE]" at bounding box center [107, 41] width 105 height 18
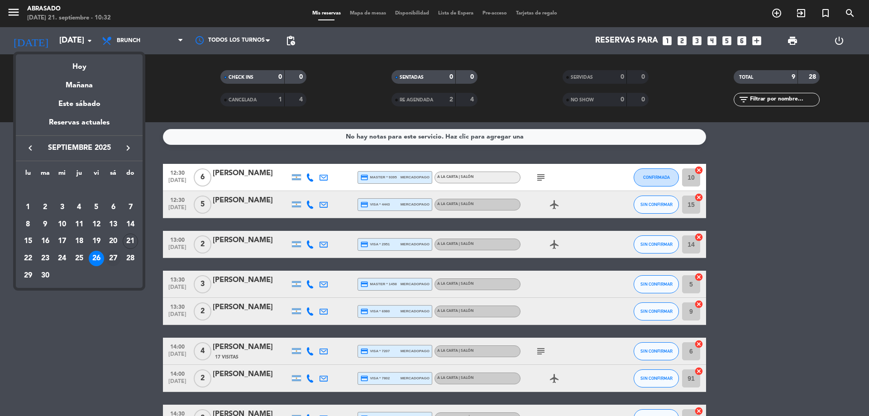
click at [113, 258] on div "27" at bounding box center [112, 258] width 15 height 15
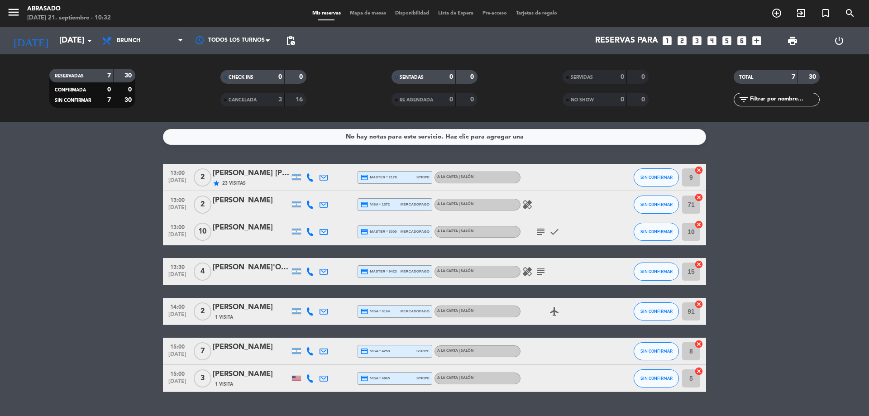
click at [541, 232] on icon "subject" at bounding box center [540, 231] width 11 height 11
click at [541, 267] on icon "subject" at bounding box center [540, 271] width 11 height 11
click at [86, 265] on bookings-row "13:00 [DATE] 2 [PERSON_NAME] [PERSON_NAME] star 23 Visitas credit_card master *…" at bounding box center [434, 278] width 869 height 228
click at [146, 47] on span "Brunch" at bounding box center [142, 41] width 91 height 20
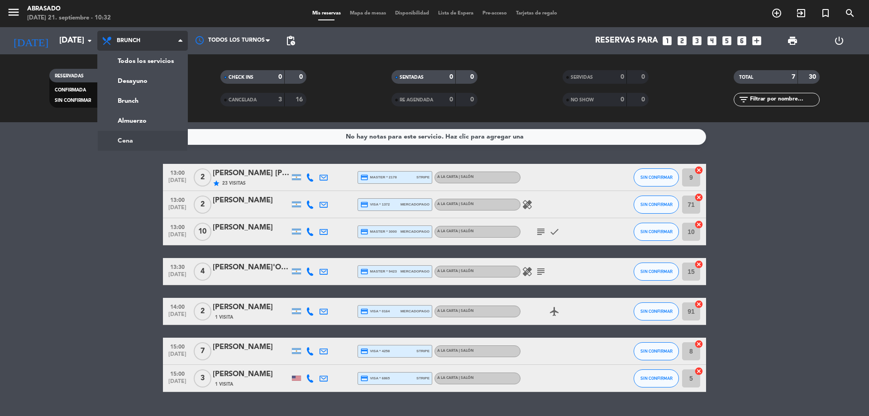
click at [141, 142] on ng-component "menu Abrasado [DATE] 21. septiembre - 10:32 Mis reservas Mapa de mesas Disponib…" at bounding box center [434, 208] width 869 height 416
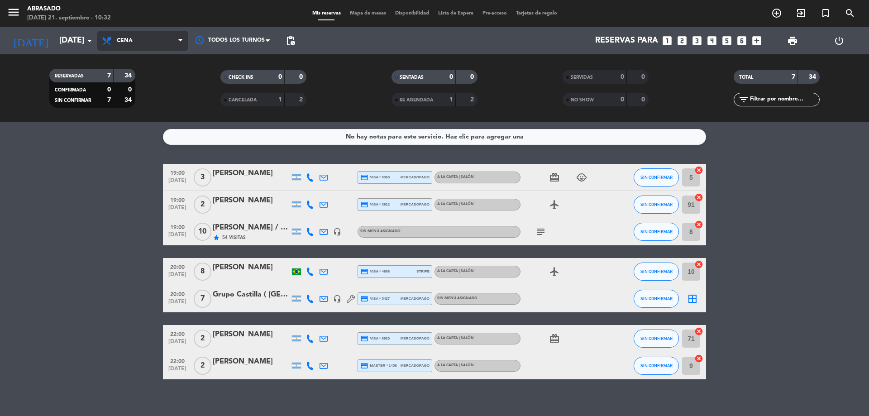
click at [160, 35] on span "Cena" at bounding box center [142, 41] width 91 height 20
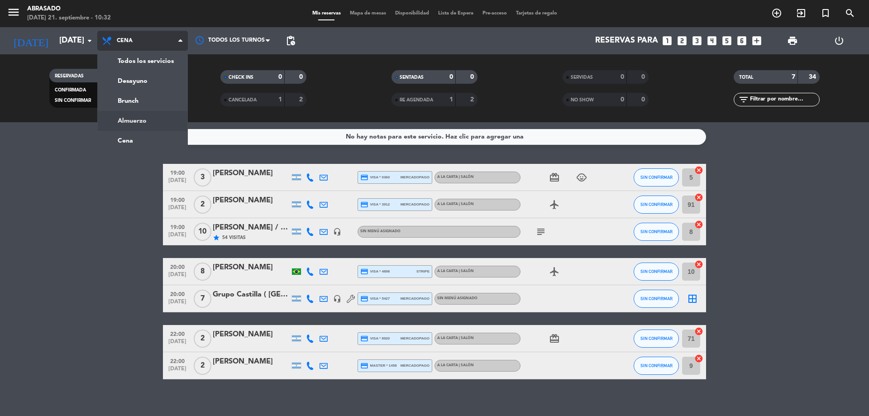
click at [140, 130] on ng-component "menu Abrasado [DATE] 21. septiembre - 10:32 Mis reservas Mapa de mesas Disponib…" at bounding box center [434, 208] width 869 height 416
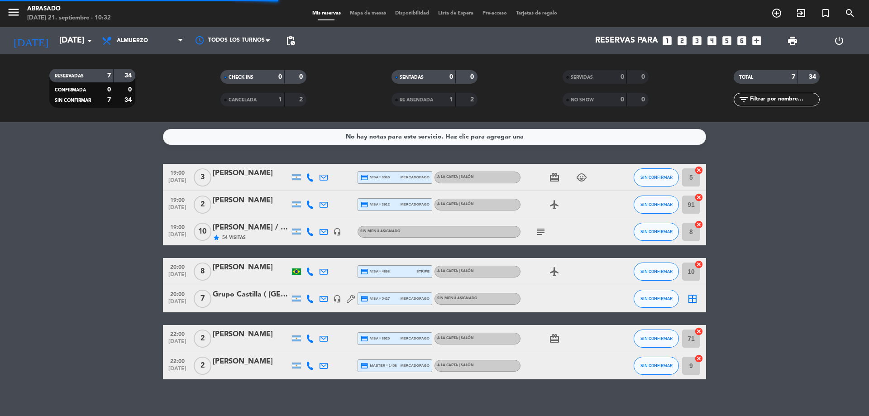
click at [142, 57] on div "RESERVADAS 7 34 CONFIRMADA 0 0 SIN CONFIRMAR 7 34 CHECK INS 0 0 CANCELADA 1 2 S…" at bounding box center [434, 88] width 869 height 68
click at [143, 52] on div "Todos los servicios Desayuno Brunch Almuerzo Cena Almuerzo Todos los servicios …" at bounding box center [142, 40] width 91 height 27
click at [138, 43] on span "Almuerzo" at bounding box center [132, 41] width 31 height 6
click at [226, 302] on div at bounding box center [251, 304] width 77 height 7
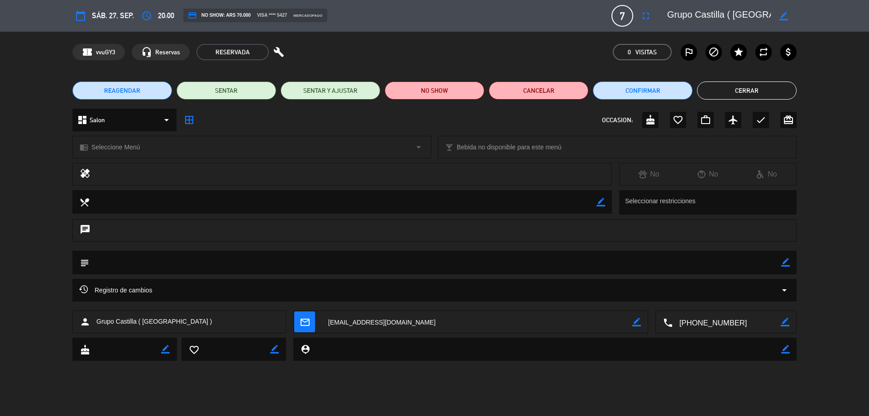
click at [749, 86] on button "Cerrar" at bounding box center [747, 90] width 100 height 18
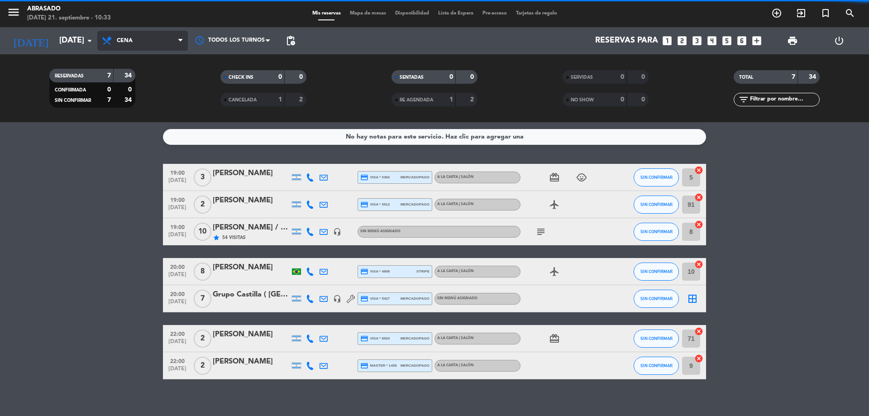
click at [131, 36] on span "Cena" at bounding box center [142, 41] width 91 height 20
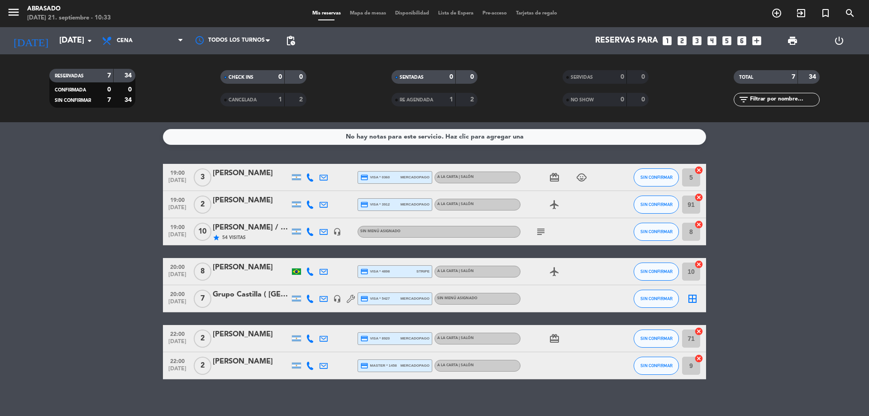
click at [142, 96] on filter-checkbox "RESERVADAS 7 34 CONFIRMADA 0 0 SIN CONFIRMAR 7 34" at bounding box center [92, 88] width 171 height 39
click at [137, 45] on span "Cena" at bounding box center [142, 41] width 91 height 20
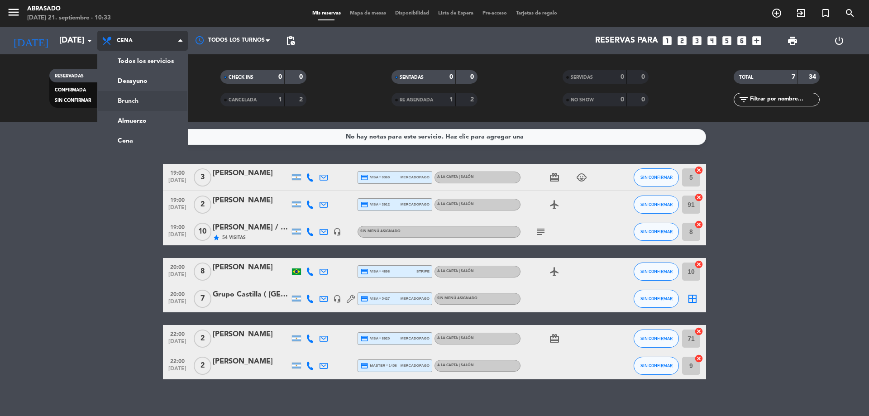
click at [150, 94] on div "menu Abrasado [DATE] 21. septiembre - 10:33 Mis reservas Mapa de mesas Disponib…" at bounding box center [434, 61] width 869 height 122
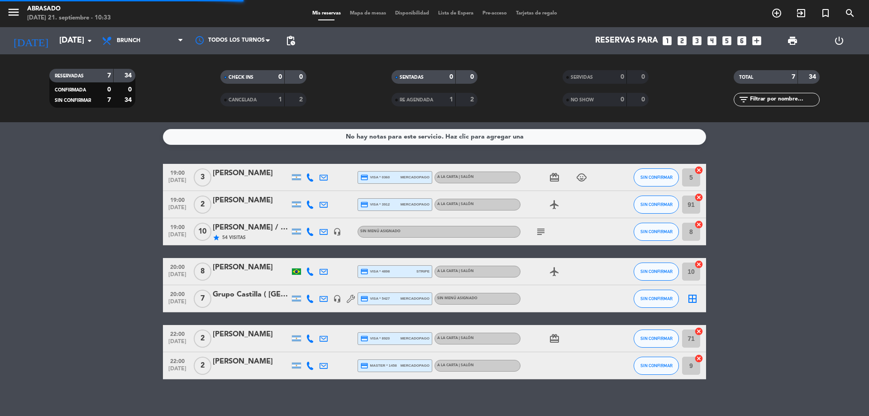
click at [67, 29] on div "[DATE] [DATE] arrow_drop_down" at bounding box center [52, 40] width 91 height 27
click at [77, 47] on input "[DATE]" at bounding box center [107, 41] width 105 height 18
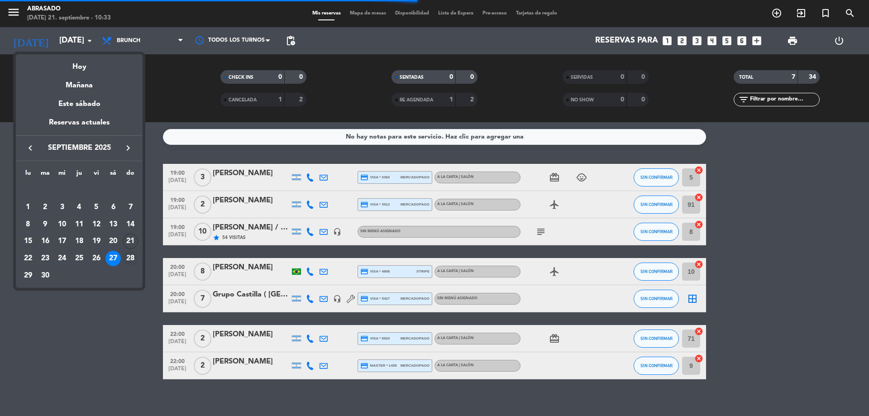
click at [127, 259] on div "28" at bounding box center [130, 258] width 15 height 15
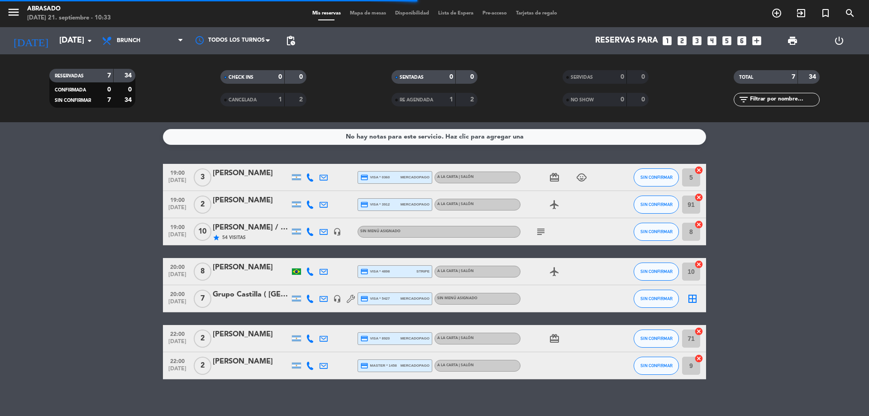
type input "[DATE]"
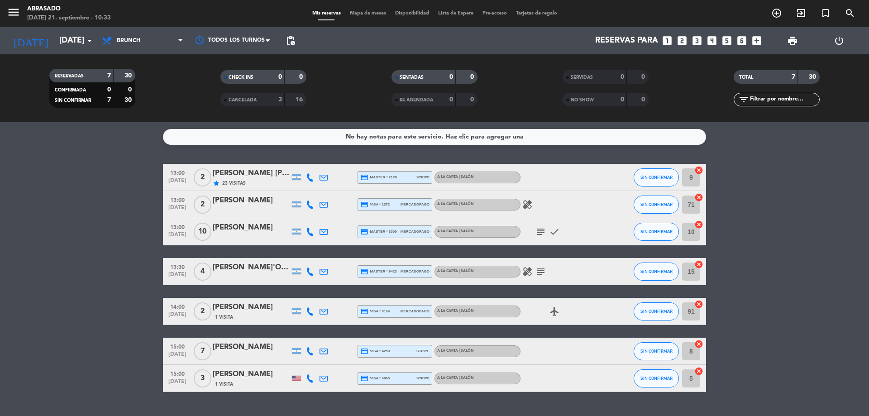
click at [535, 233] on span "subject" at bounding box center [541, 231] width 14 height 11
click at [538, 233] on icon "subject" at bounding box center [540, 231] width 11 height 11
